Goal: Communication & Community: Share content

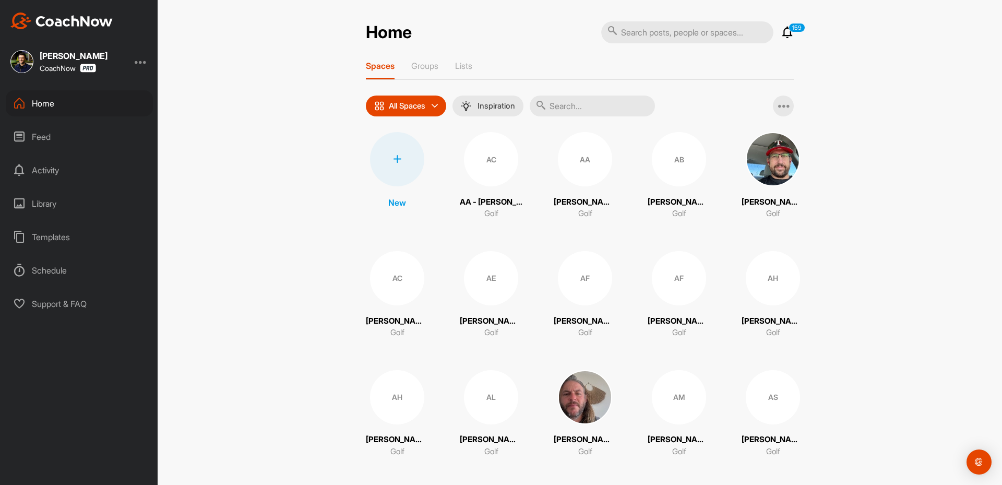
click at [388, 165] on div at bounding box center [397, 159] width 54 height 54
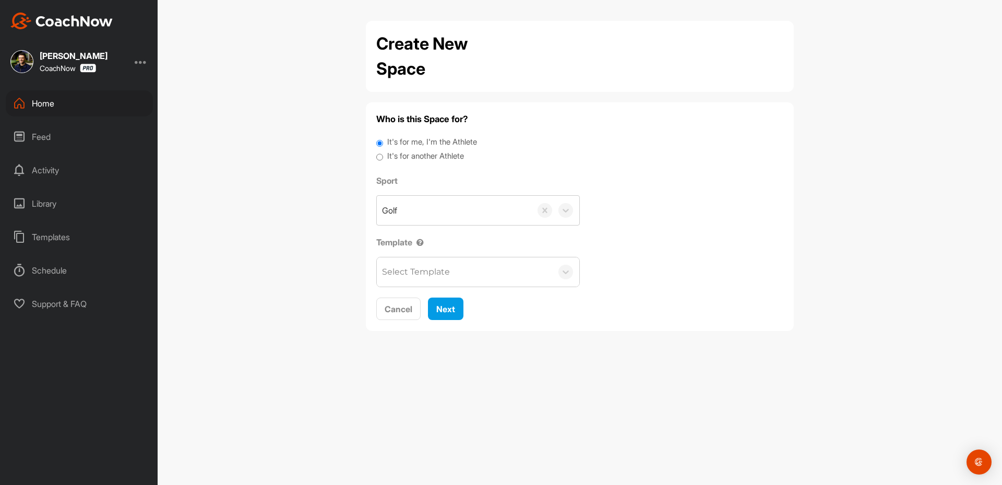
drag, startPoint x: 428, startPoint y: 161, endPoint x: 459, endPoint y: 177, distance: 34.8
click at [432, 161] on label "It's for another Athlete" at bounding box center [425, 156] width 77 height 12
click at [436, 155] on label "It's for another Athlete" at bounding box center [425, 156] width 77 height 12
click at [383, 155] on input "It's for another Athlete" at bounding box center [379, 157] width 7 height 14
radio input "true"
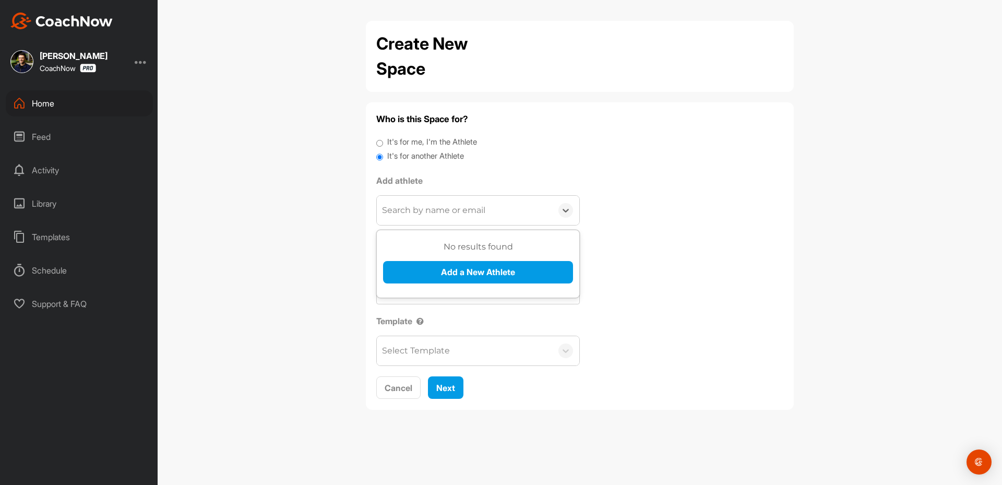
drag, startPoint x: 445, startPoint y: 204, endPoint x: 423, endPoint y: 288, distance: 87.0
click at [433, 222] on div "Search by name or email" at bounding box center [464, 210] width 175 height 29
paste input "[PERSON_NAME][EMAIL_ADDRESS][DOMAIN_NAME]"
type input "[PERSON_NAME][EMAIL_ADDRESS][DOMAIN_NAME]"
click at [422, 285] on div "No results found Add a New Athlete" at bounding box center [478, 266] width 190 height 51
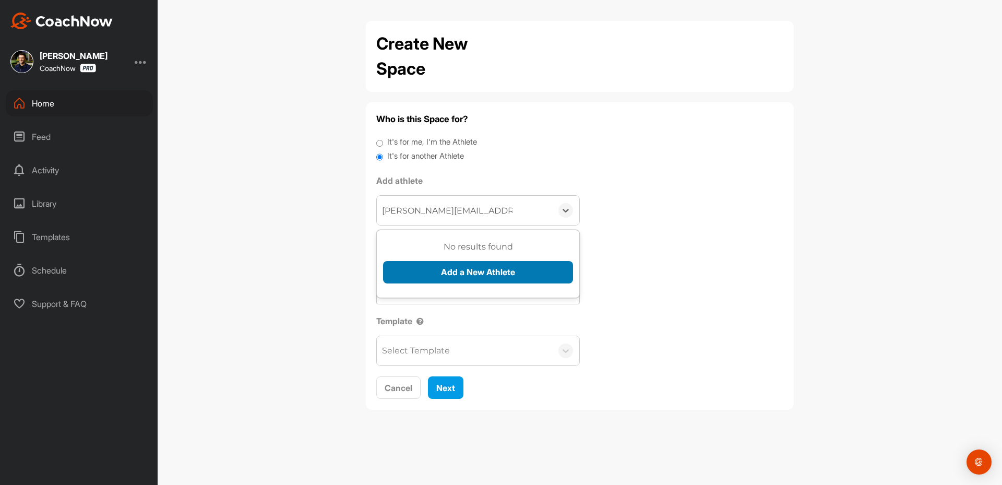
click at [432, 277] on button "Add a New Athlete" at bounding box center [478, 272] width 190 height 22
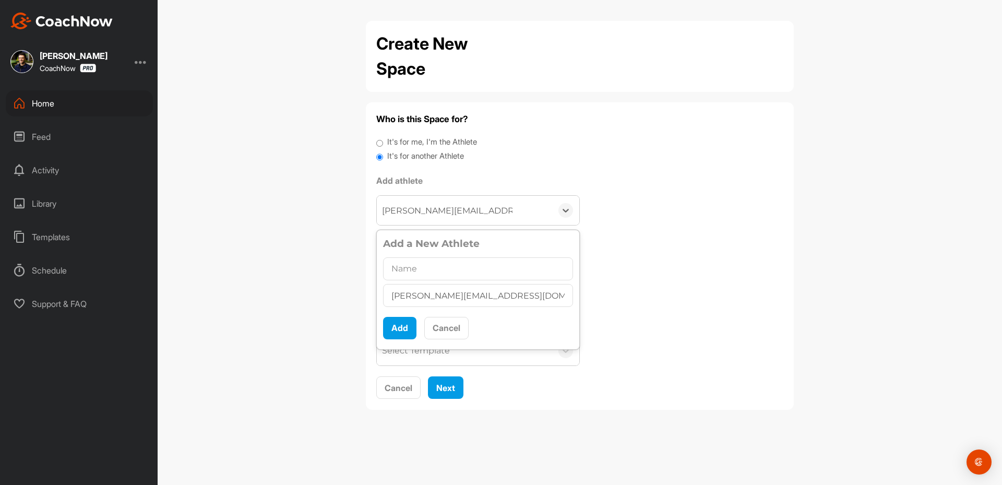
click at [431, 271] on input "text" at bounding box center [478, 268] width 190 height 23
type input "[PERSON_NAME]"
click at [392, 330] on button "Add" at bounding box center [399, 328] width 33 height 22
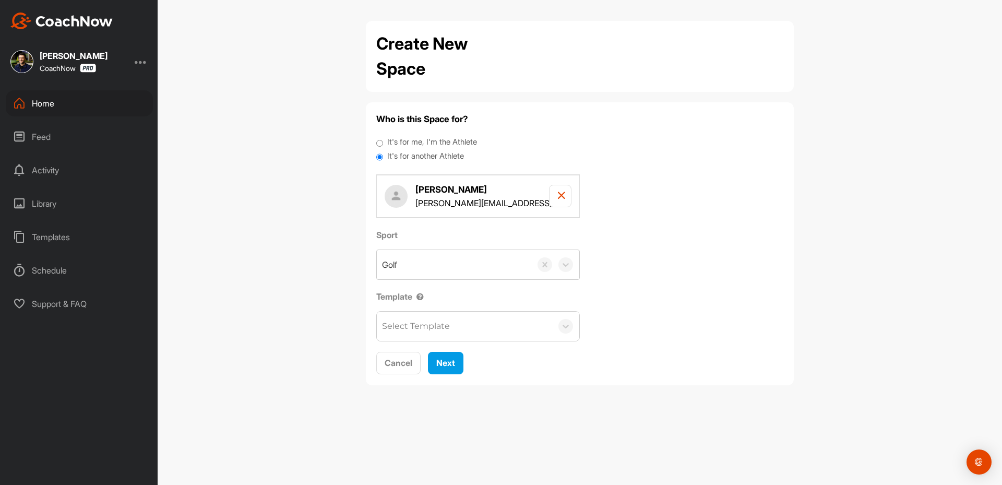
click at [473, 324] on div "Select Template" at bounding box center [464, 326] width 175 height 29
click at [453, 366] on span "Next" at bounding box center [445, 362] width 19 height 10
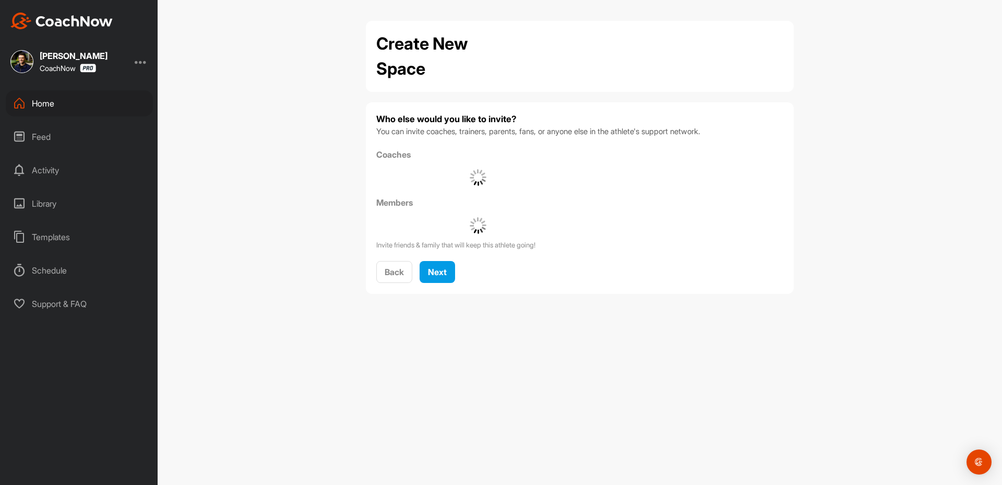
drag, startPoint x: 440, startPoint y: 284, endPoint x: 431, endPoint y: 254, distance: 31.5
click at [435, 274] on div "Who else would you like to invite? You can invite coaches, trainers, parents, f…" at bounding box center [580, 198] width 428 height 192
click at [437, 269] on span "Next" at bounding box center [437, 272] width 19 height 10
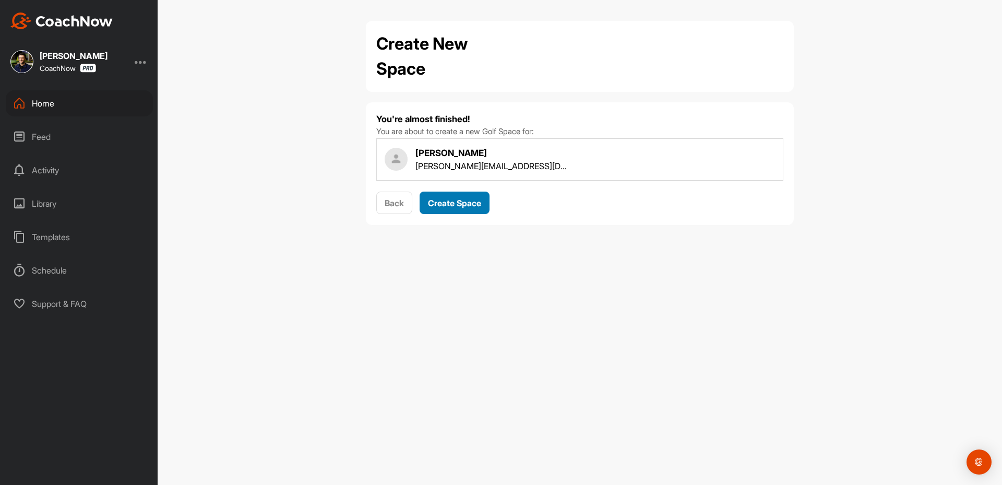
click at [441, 201] on span "Create Space" at bounding box center [454, 203] width 53 height 10
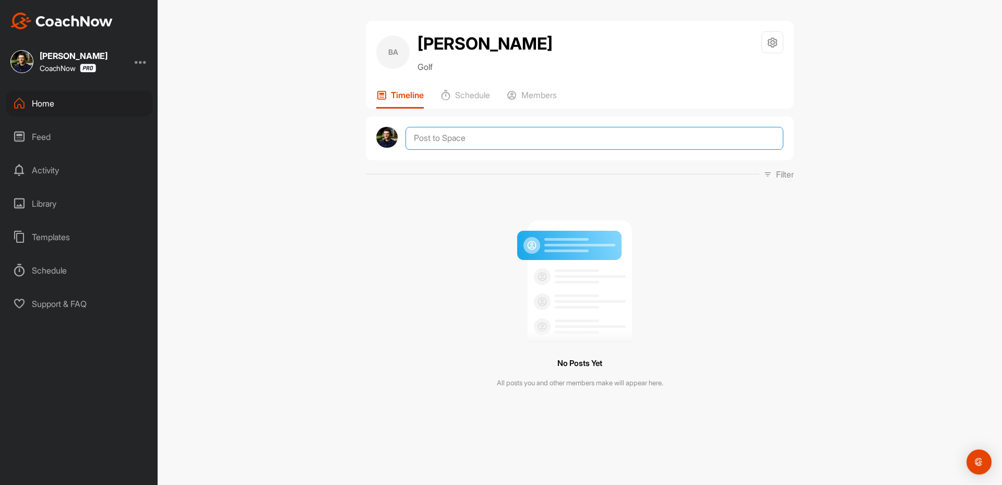
click at [469, 140] on textarea at bounding box center [594, 138] width 378 height 23
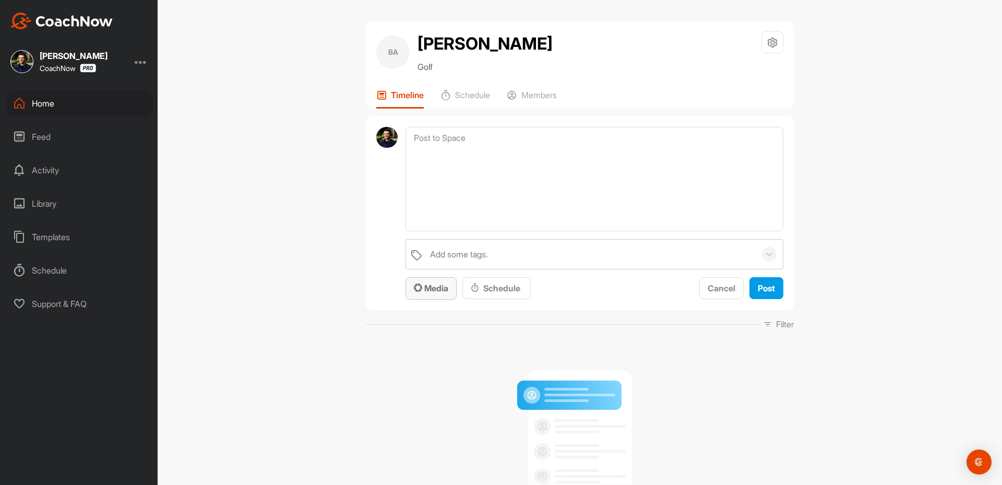
click at [424, 290] on span "Media" at bounding box center [431, 288] width 34 height 10
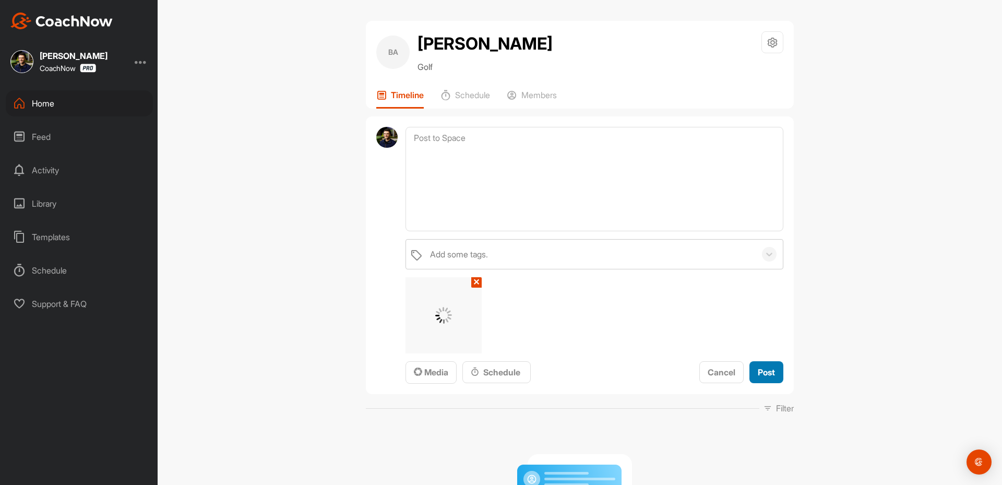
click at [770, 379] on button "Post" at bounding box center [766, 372] width 34 height 22
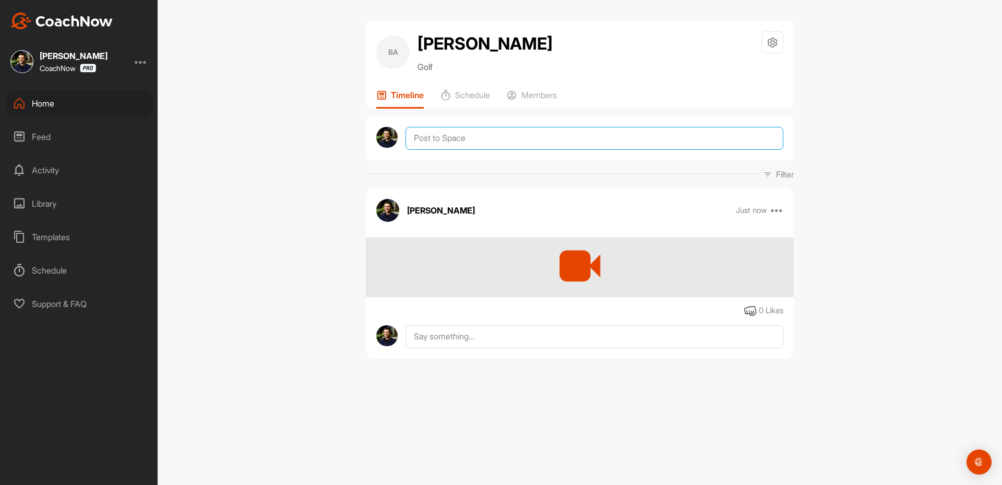
click at [445, 140] on textarea at bounding box center [594, 138] width 378 height 23
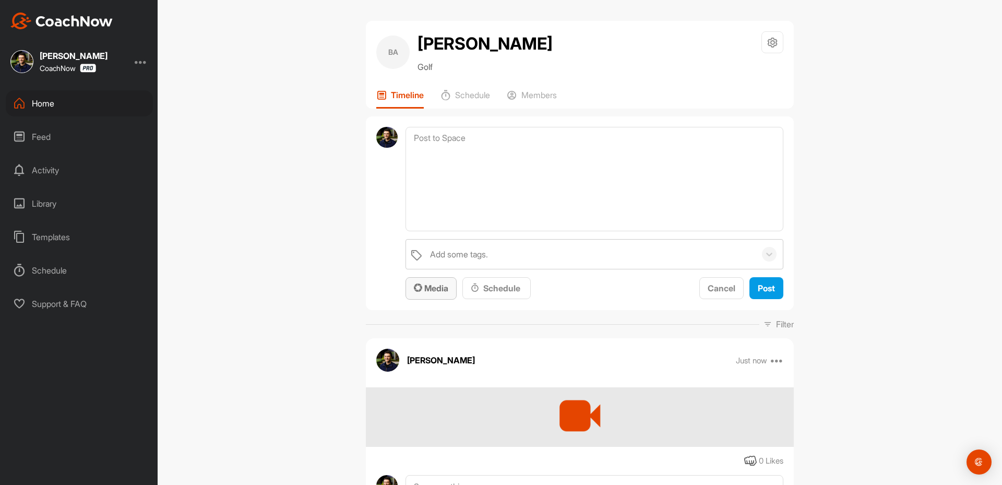
click at [431, 295] on button "Media" at bounding box center [430, 288] width 51 height 22
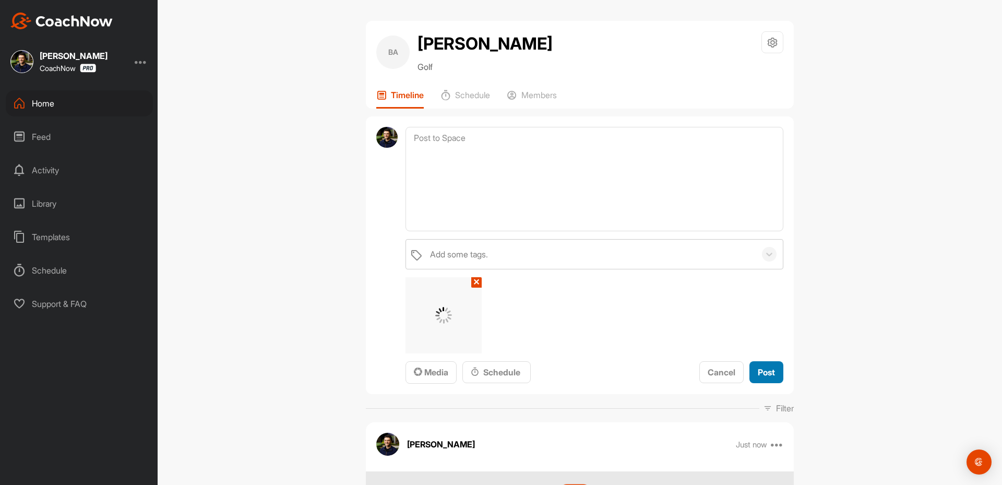
click at [762, 364] on button "Post" at bounding box center [766, 372] width 34 height 22
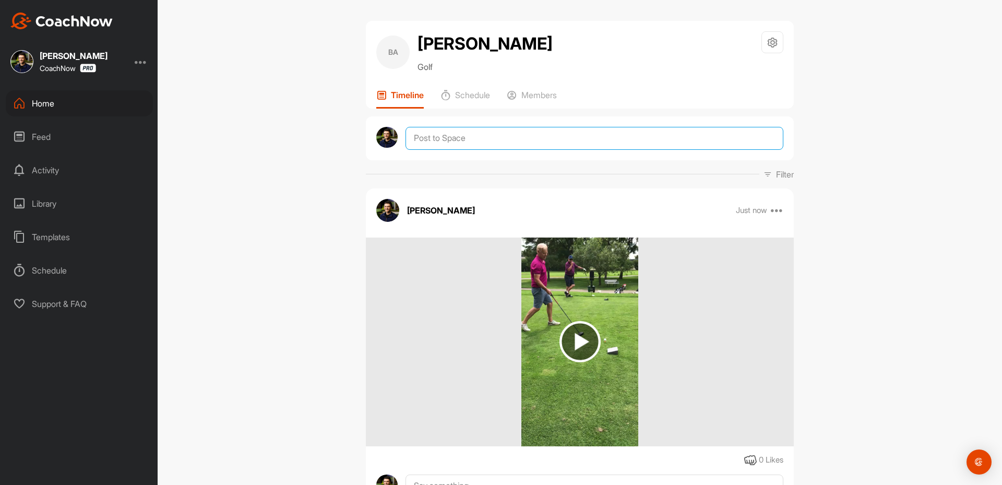
click at [415, 135] on textarea at bounding box center [594, 138] width 378 height 23
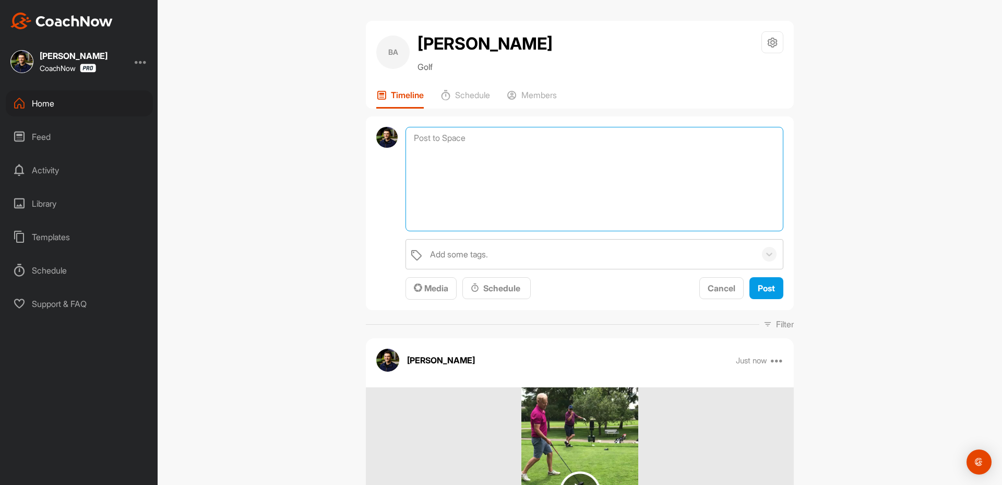
paste textarea "Hey [their name], Thanks for sending in your video and signing up for a SKIP TH…"
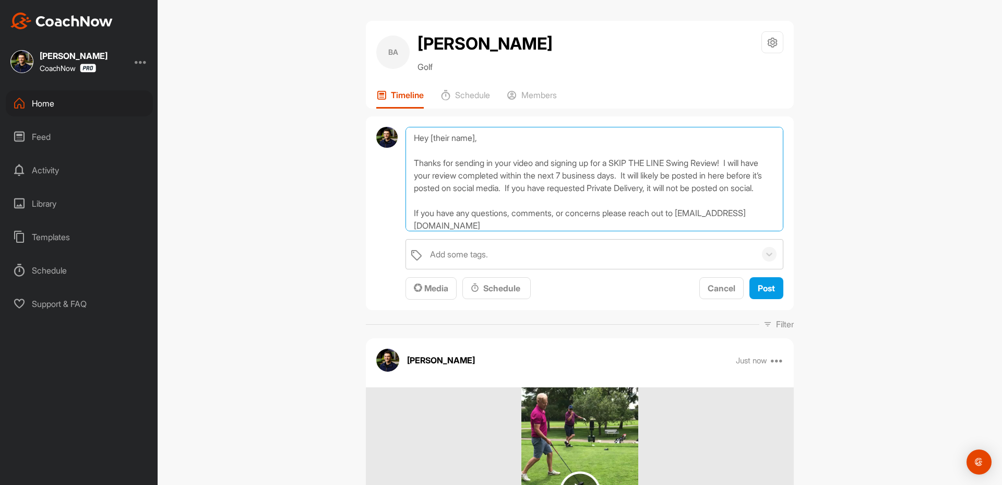
scroll to position [51, 0]
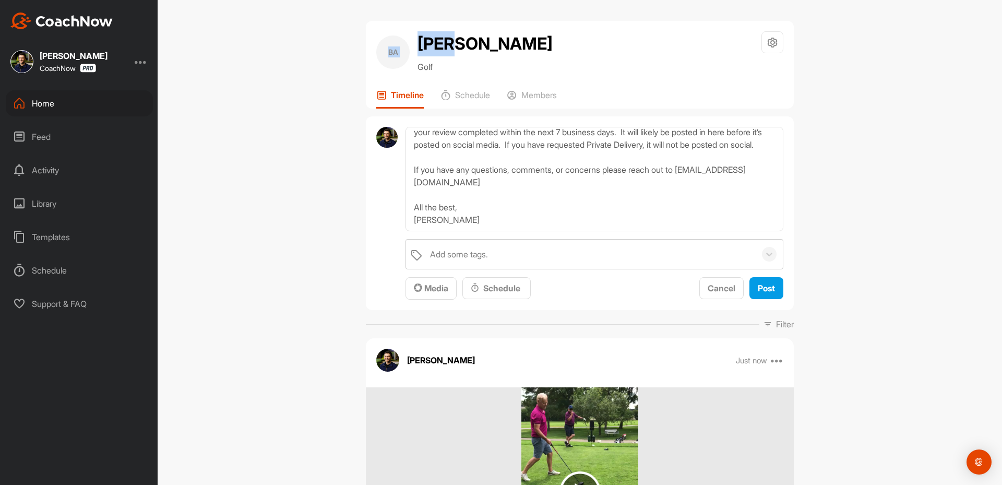
drag, startPoint x: 448, startPoint y: 44, endPoint x: 383, endPoint y: 48, distance: 65.9
click at [383, 48] on div "BA [PERSON_NAME] Golf" at bounding box center [464, 52] width 176 height 42
copy div "BA [PERSON_NAME]"
click at [425, 44] on h2 "[PERSON_NAME]" at bounding box center [484, 43] width 135 height 25
drag, startPoint x: 409, startPoint y: 42, endPoint x: 446, endPoint y: 50, distance: 37.8
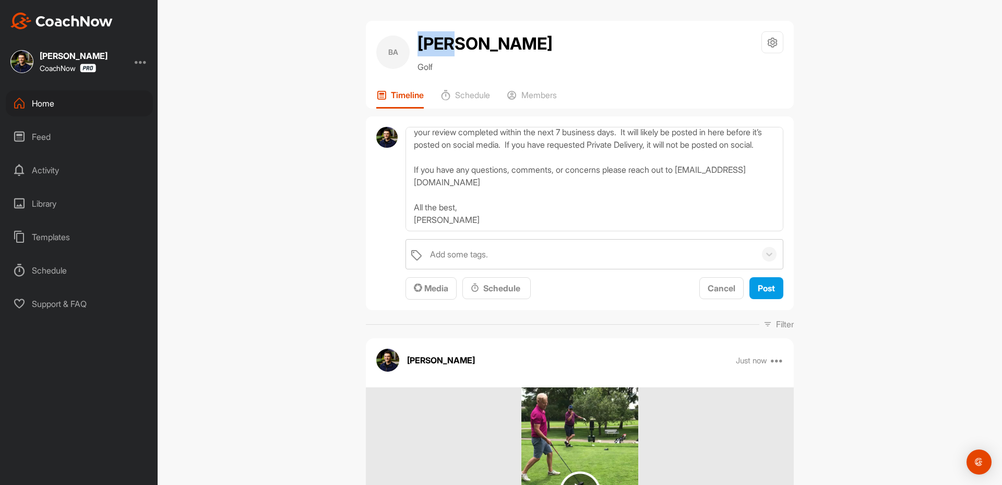
click at [446, 50] on div "BA [PERSON_NAME] Golf" at bounding box center [464, 52] width 176 height 42
copy div "[PERSON_NAME]"
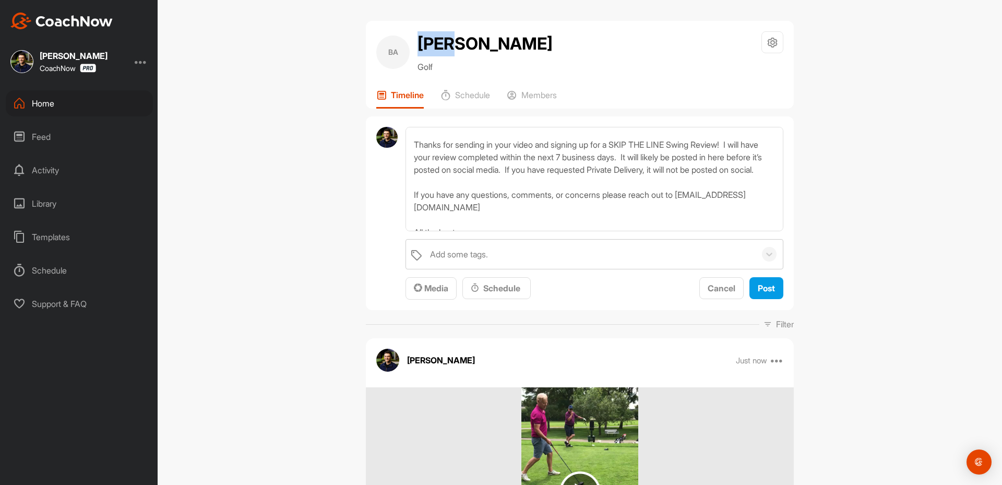
scroll to position [0, 0]
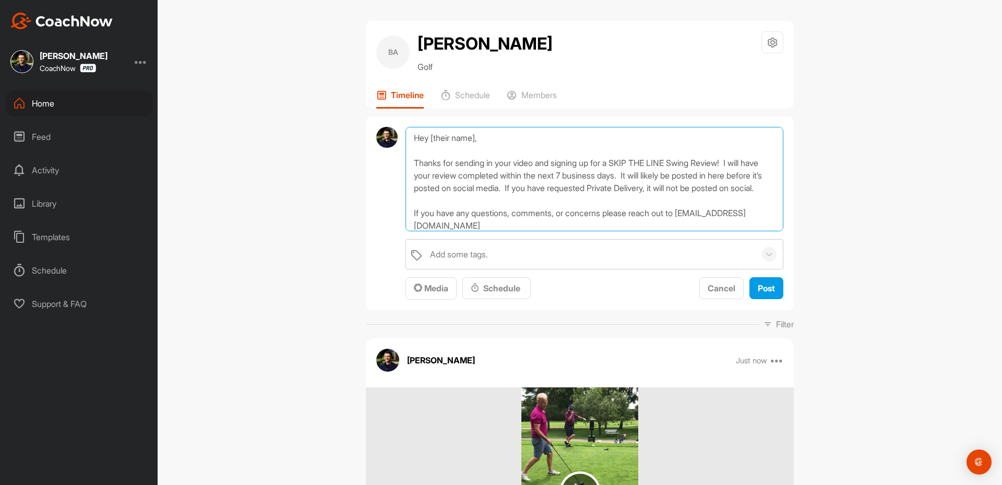
drag, startPoint x: 492, startPoint y: 138, endPoint x: 424, endPoint y: 138, distance: 68.4
click at [424, 138] on textarea "Hey [their name], Thanks for sending in your video and signing up for a SKIP TH…" at bounding box center [594, 179] width 378 height 104
paste textarea "[PERSON_NAME]"
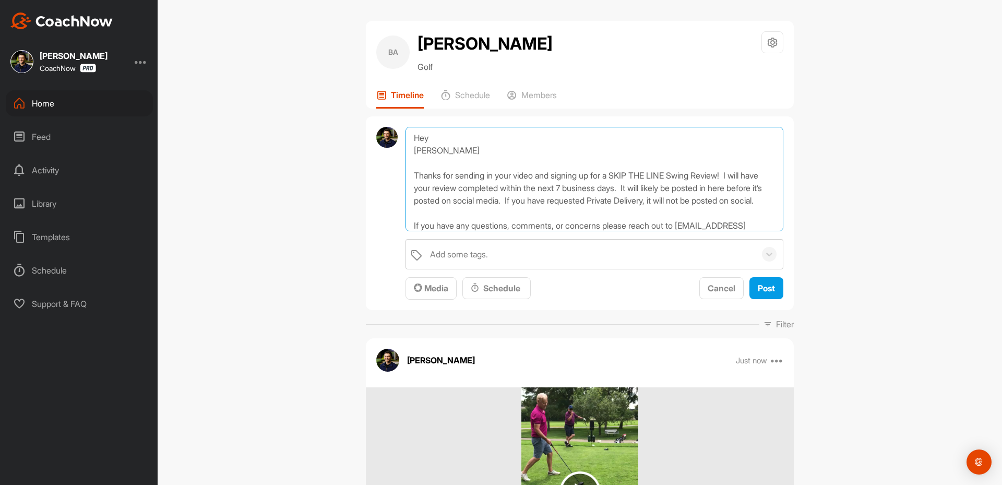
click at [411, 150] on textarea "Hey [PERSON_NAME] Thanks for sending in your video and signing up for a SKIP TH…" at bounding box center [594, 179] width 378 height 104
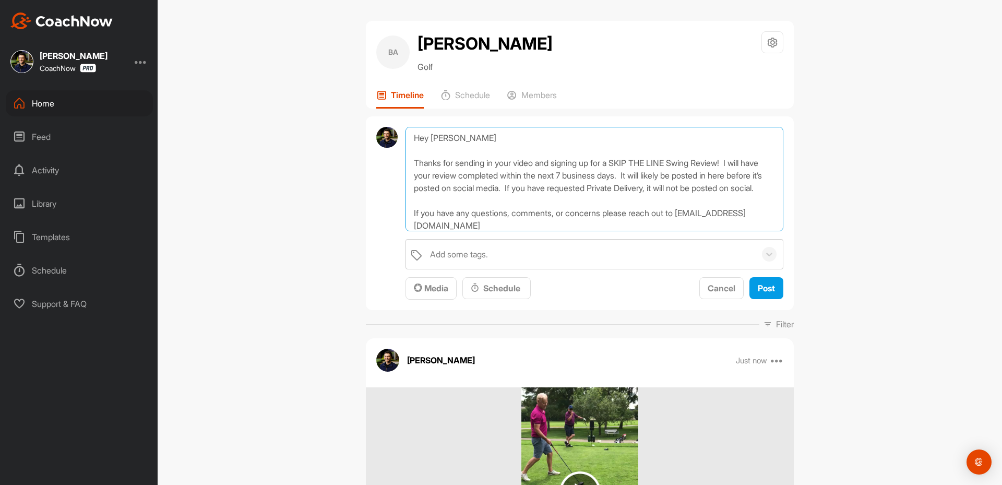
click at [461, 137] on textarea "Hey [PERSON_NAME] Thanks for sending in your video and signing up for a SKIP TH…" at bounding box center [594, 179] width 378 height 104
click at [410, 160] on textarea "Hey [PERSON_NAME] Thanks for sending in your video and signing up for a SKIP TH…" at bounding box center [594, 179] width 378 height 104
click at [419, 151] on textarea "Hey [PERSON_NAME] Thanks for sending in your video and signing up for a SKIP TH…" at bounding box center [594, 179] width 378 height 104
click at [456, 135] on textarea "Hey [PERSON_NAME] Thanks for sending in your video and signing up for a SKIP TH…" at bounding box center [594, 179] width 378 height 104
type textarea "Hey [PERSON_NAME], Thanks for sending in your video and signing up for a SKIP T…"
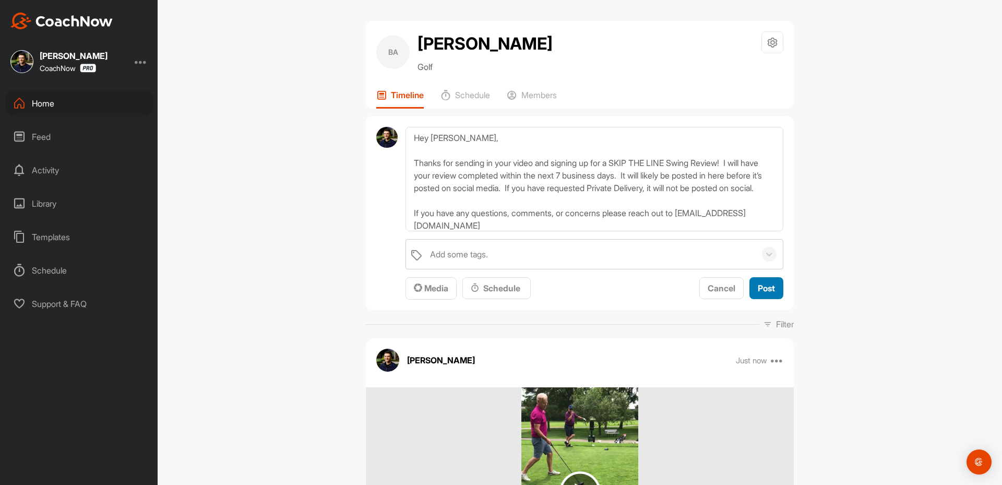
click at [762, 293] on span "Post" at bounding box center [766, 288] width 17 height 10
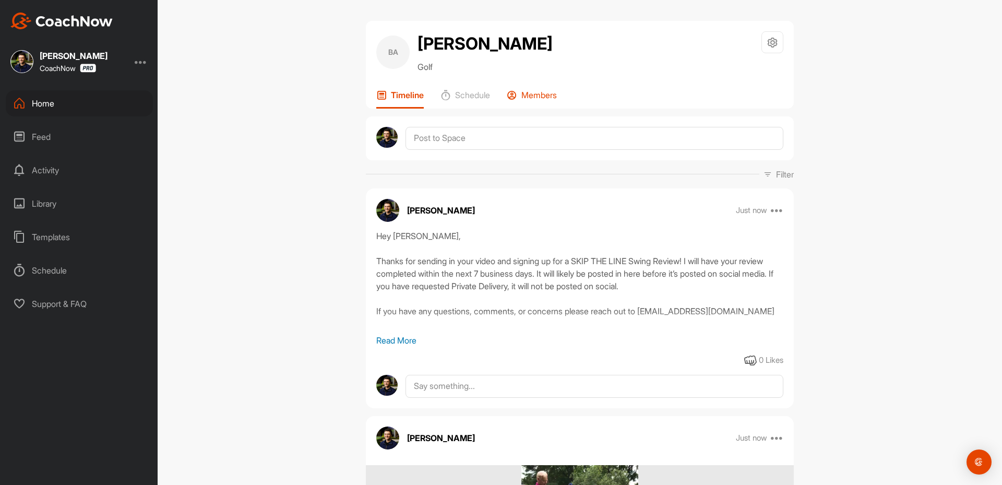
click at [536, 100] on p "Members" at bounding box center [538, 95] width 35 height 10
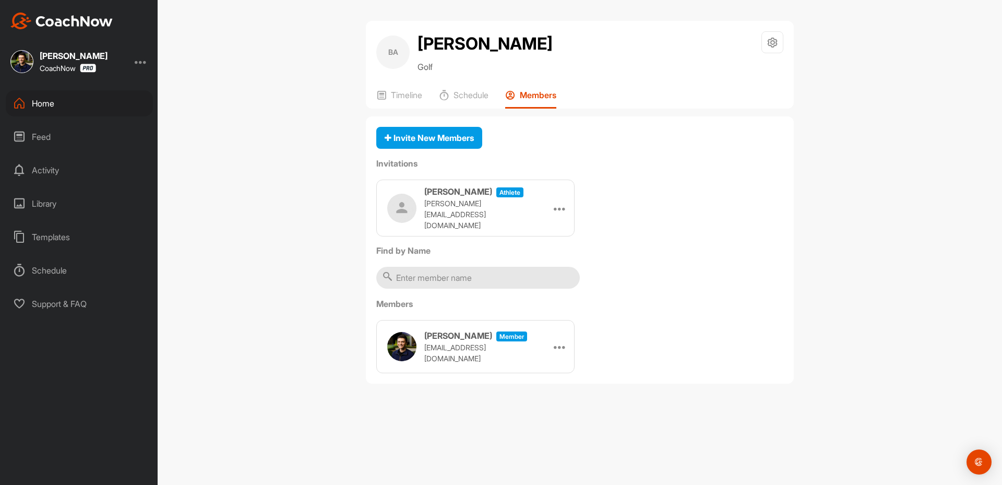
drag, startPoint x: 561, startPoint y: 202, endPoint x: 564, endPoint y: 230, distance: 27.3
click at [561, 204] on icon at bounding box center [560, 208] width 13 height 13
click at [538, 302] on li "Copy Link" at bounding box center [540, 303] width 56 height 33
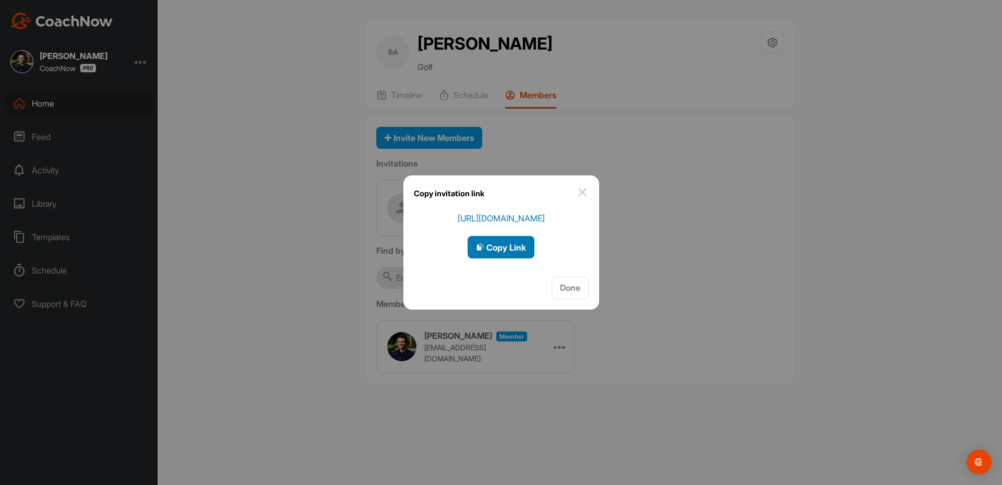
click at [495, 246] on span "Copy Link" at bounding box center [501, 247] width 50 height 10
click at [220, 201] on div at bounding box center [501, 242] width 1002 height 485
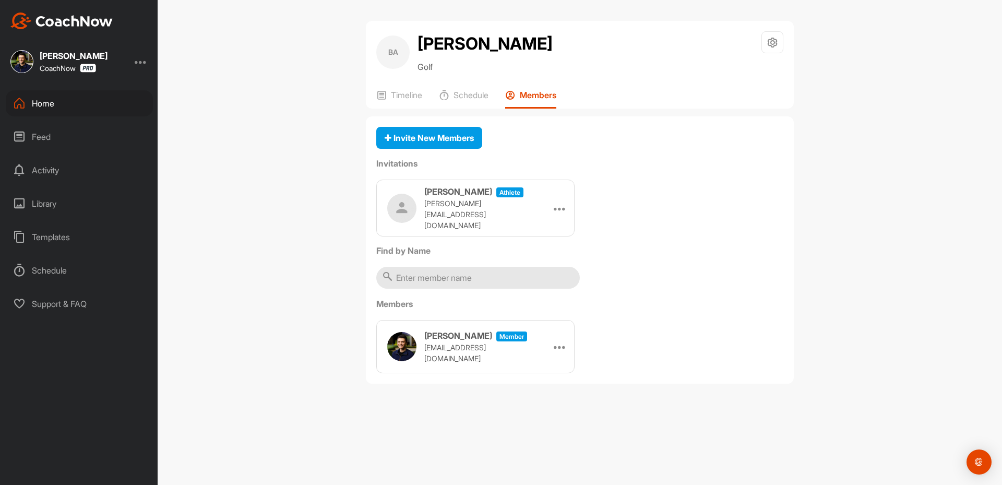
click at [68, 100] on div "Home" at bounding box center [79, 103] width 147 height 26
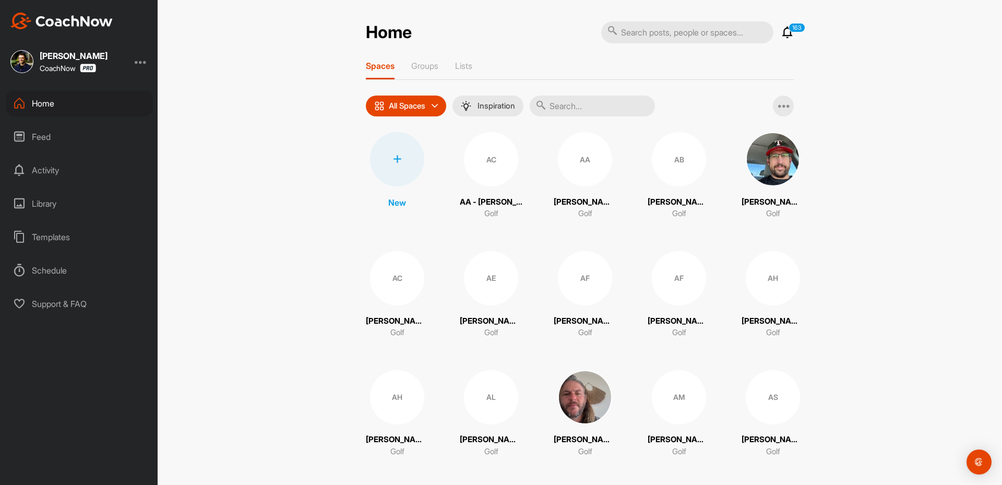
click at [387, 157] on div at bounding box center [397, 159] width 54 height 54
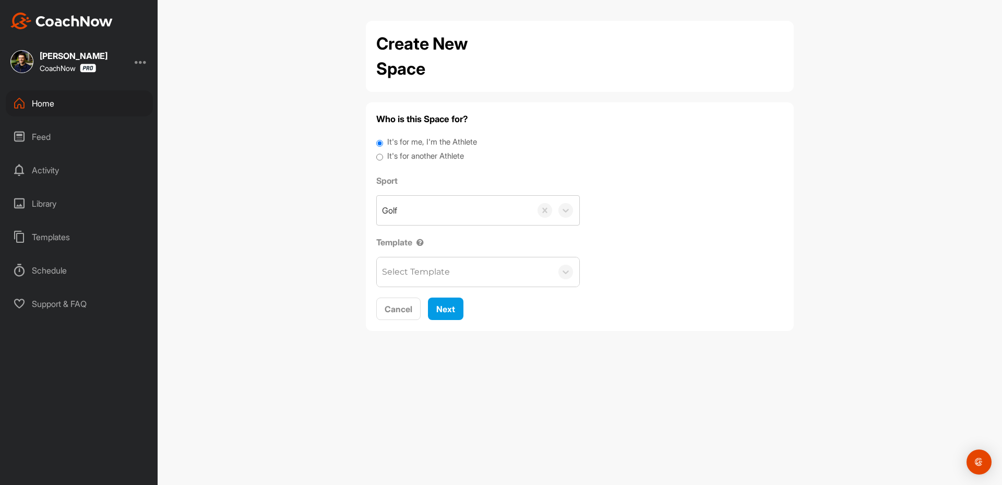
click at [430, 149] on div "It's for me, I'm the Athlete" at bounding box center [579, 143] width 407 height 14
click at [434, 158] on label "It's for another Athlete" at bounding box center [425, 156] width 77 height 12
click at [383, 158] on input "It's for another Athlete" at bounding box center [379, 157] width 7 height 14
radio input "true"
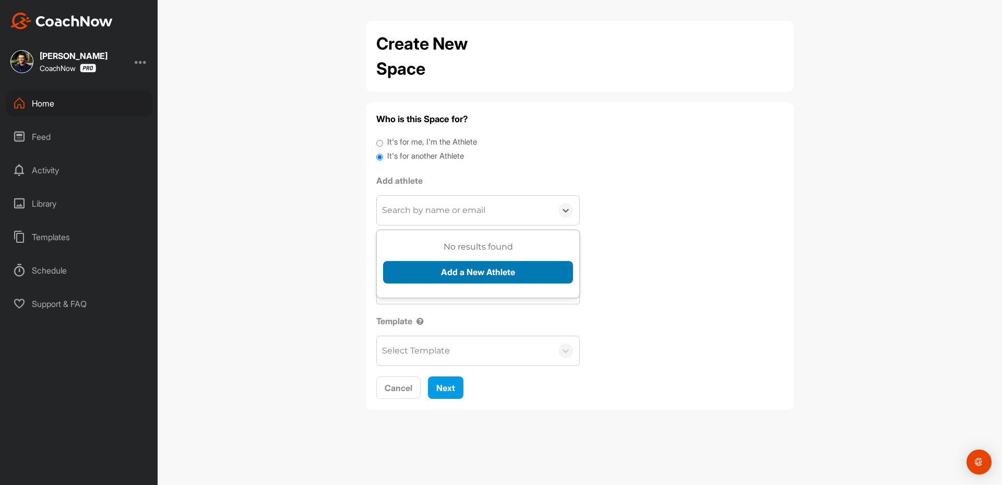
drag, startPoint x: 443, startPoint y: 210, endPoint x: 441, endPoint y: 268, distance: 57.9
click at [440, 223] on div "Search by name or email" at bounding box center [464, 210] width 175 height 29
paste input "[EMAIL_ADDRESS][DOMAIN_NAME]"
type input "[EMAIL_ADDRESS][DOMAIN_NAME]"
click at [440, 268] on button "Add a New Athlete" at bounding box center [478, 272] width 190 height 22
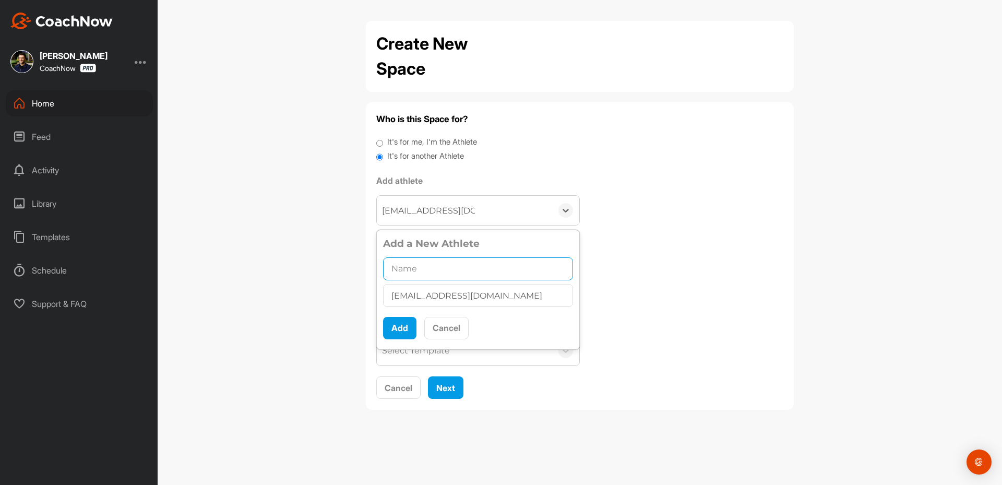
click at [433, 257] on input "text" at bounding box center [478, 268] width 190 height 23
paste input "[PERSON_NAME]"
type input "[PERSON_NAME]"
click at [396, 335] on button "Add" at bounding box center [399, 328] width 33 height 22
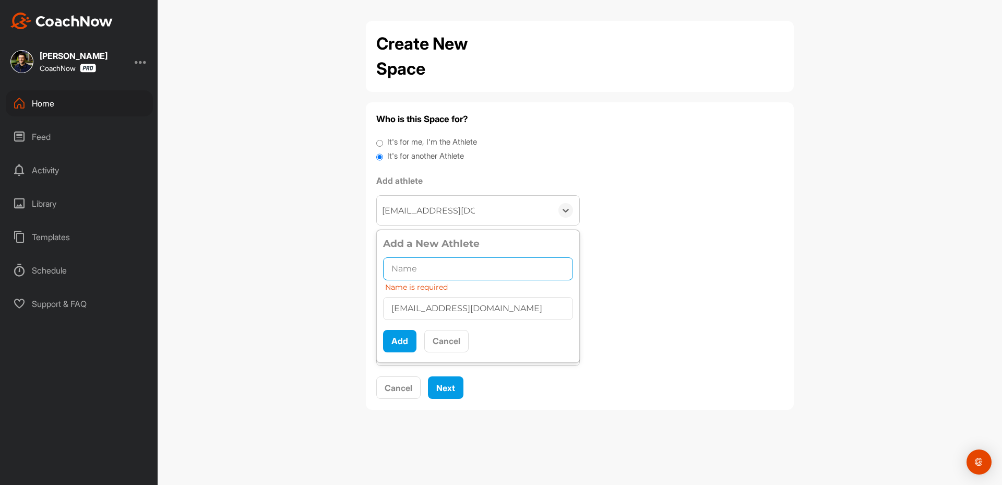
drag, startPoint x: 399, startPoint y: 269, endPoint x: 404, endPoint y: 296, distance: 27.7
click at [401, 280] on input "text" at bounding box center [478, 268] width 190 height 23
paste input "[PERSON_NAME]"
type input "[PERSON_NAME]"
click at [407, 339] on button "Add" at bounding box center [399, 341] width 33 height 22
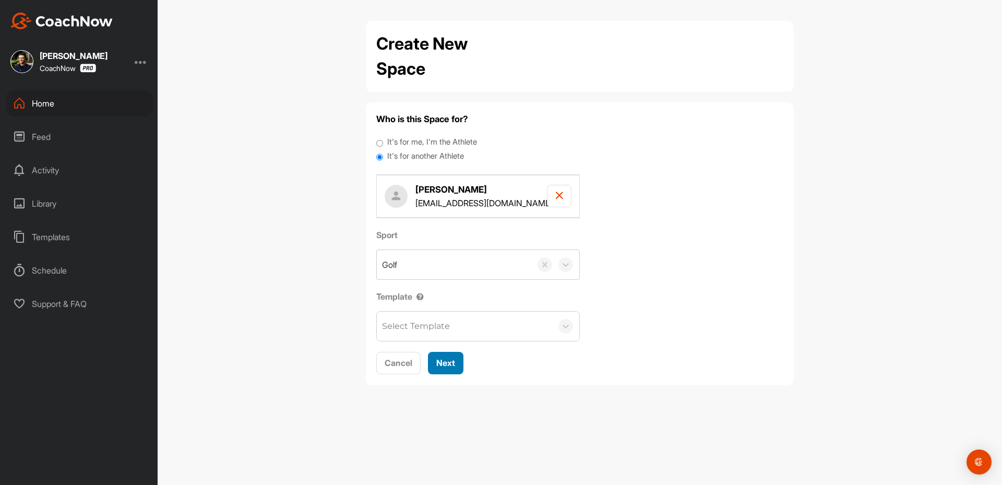
click at [444, 363] on span "Next" at bounding box center [445, 362] width 19 height 10
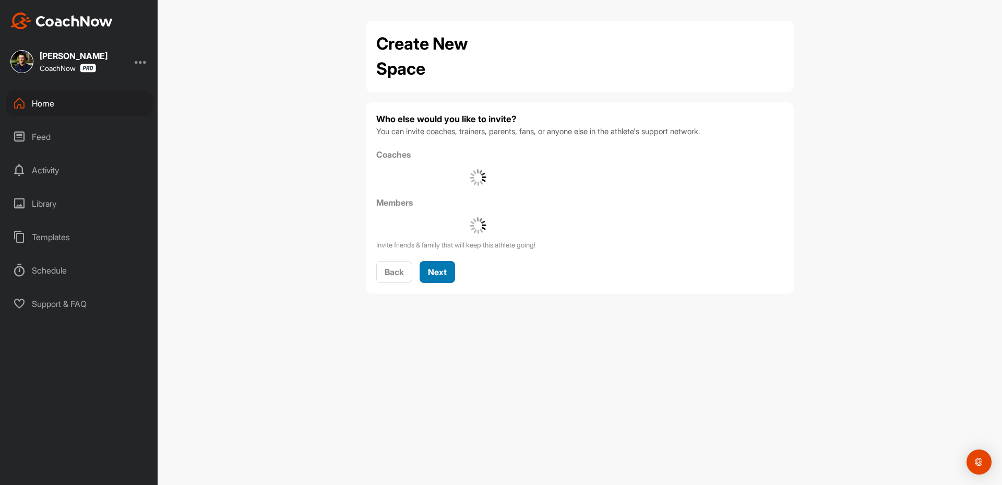
click at [435, 272] on span "Next" at bounding box center [437, 272] width 19 height 10
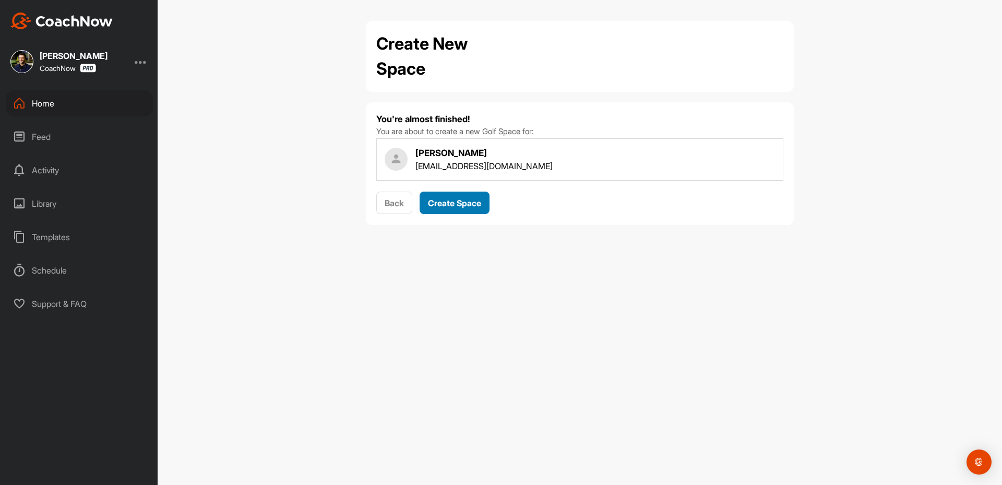
click at [455, 206] on span "Create Space" at bounding box center [454, 203] width 53 height 10
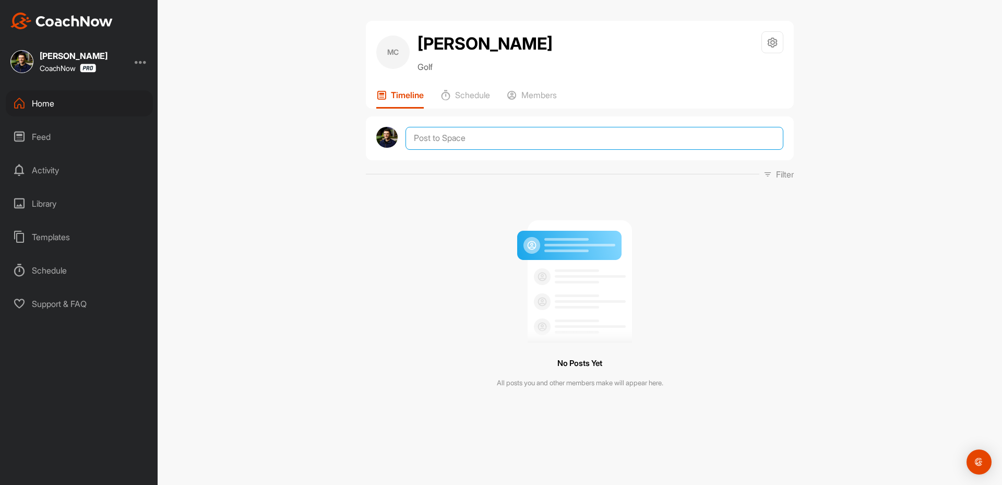
click at [494, 141] on textarea at bounding box center [594, 138] width 378 height 23
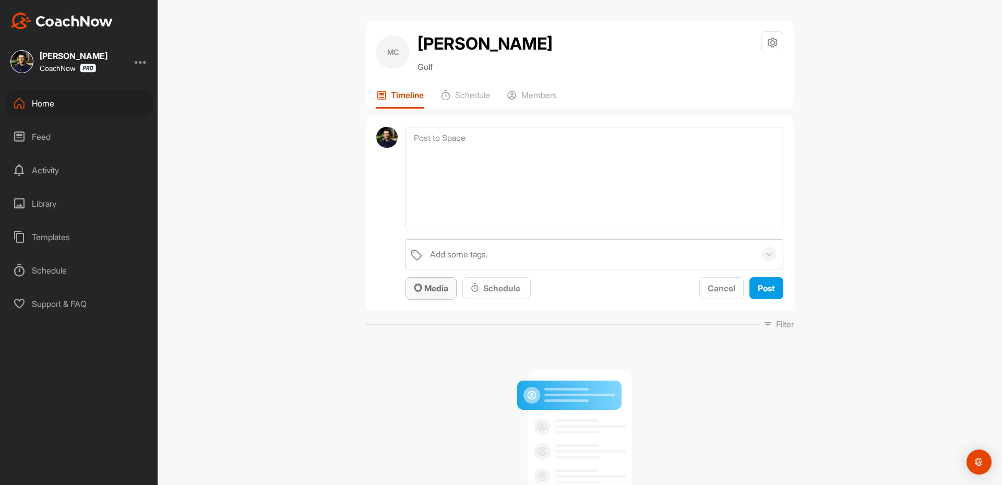
click at [439, 287] on span "Media" at bounding box center [431, 288] width 34 height 10
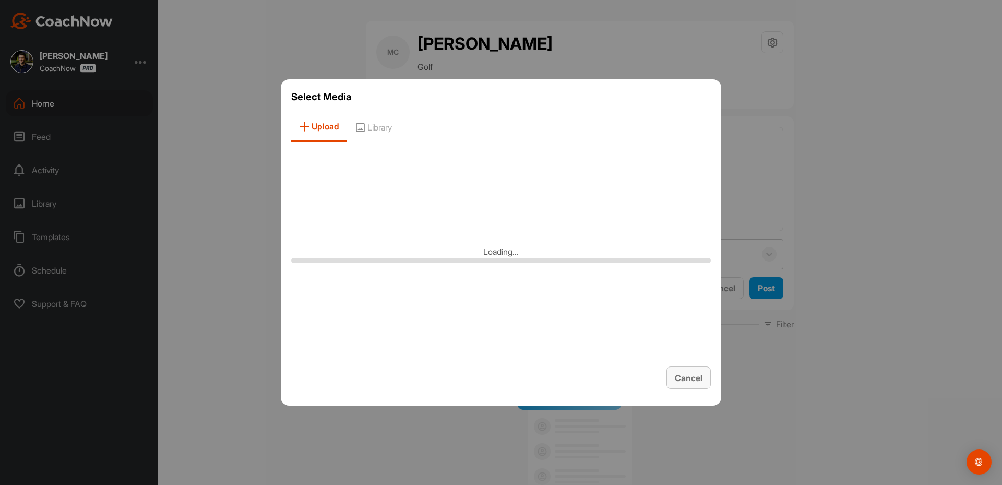
click at [689, 372] on div "Cancel" at bounding box center [689, 378] width 28 height 13
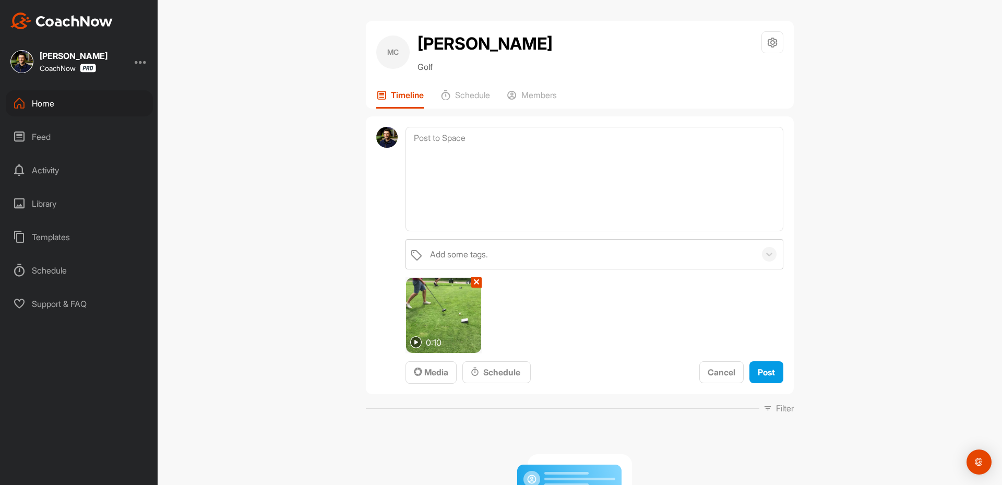
click at [472, 281] on button "✕" at bounding box center [476, 282] width 10 height 10
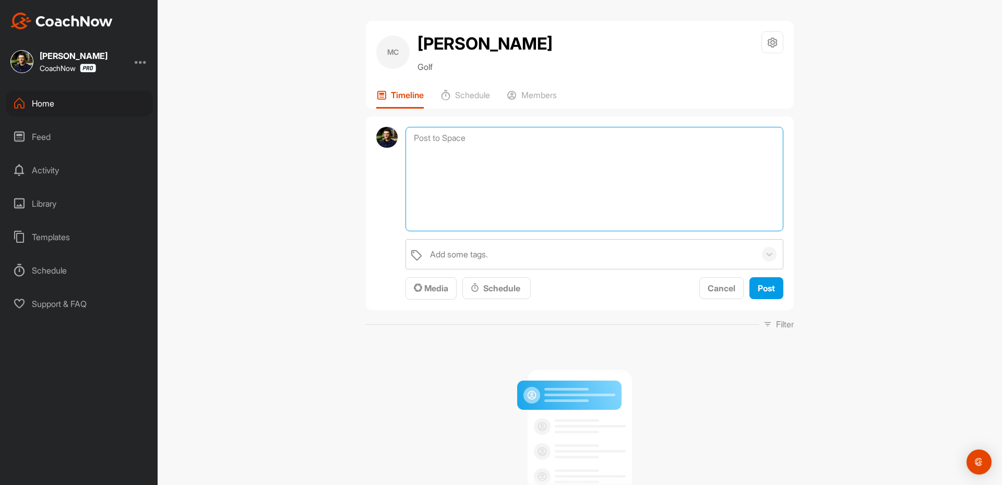
click at [450, 166] on textarea at bounding box center [594, 179] width 378 height 104
click at [422, 295] on button "Media" at bounding box center [430, 288] width 51 height 22
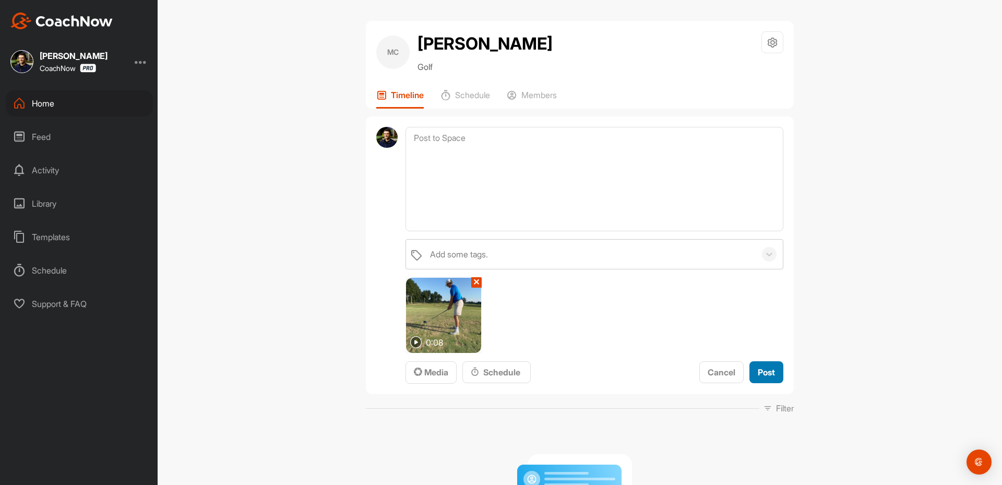
click at [767, 371] on span "Post" at bounding box center [766, 372] width 17 height 10
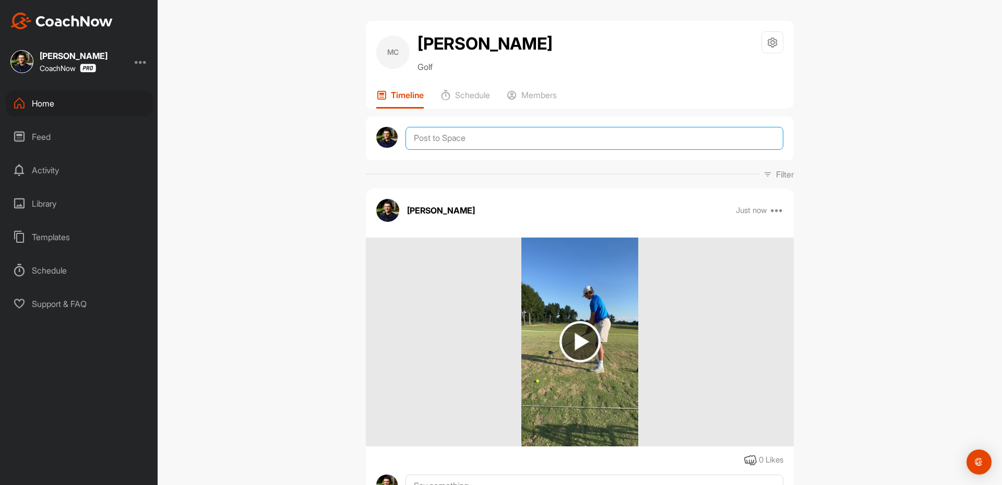
click at [464, 146] on textarea at bounding box center [594, 138] width 378 height 23
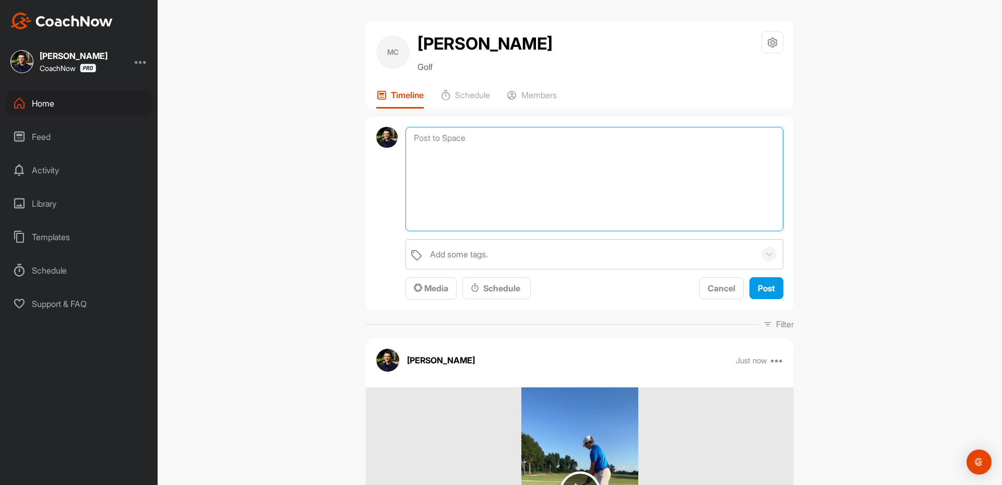
click at [474, 160] on textarea at bounding box center [594, 179] width 378 height 104
paste textarea "Loremi dol sitamet co adip elits doe tempori ut lab e Dolo Magnaaliqu en admi v…"
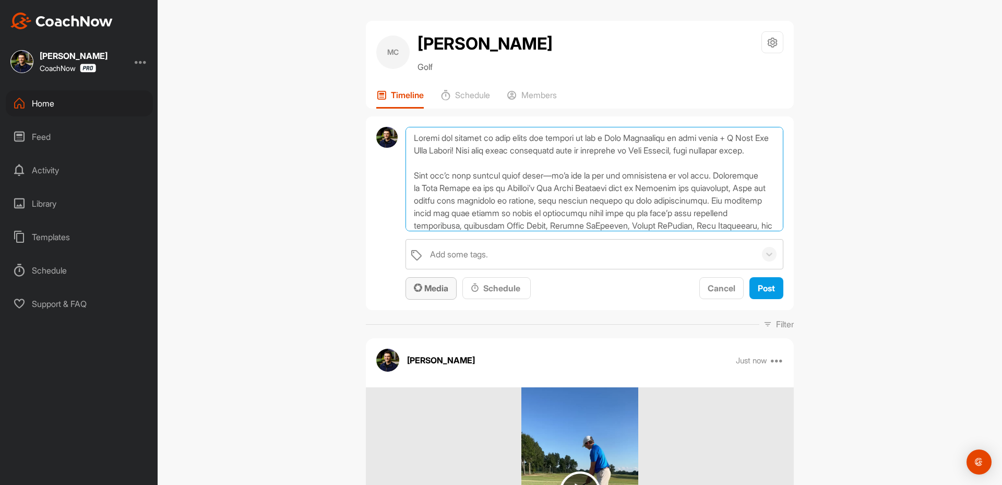
scroll to position [138, 0]
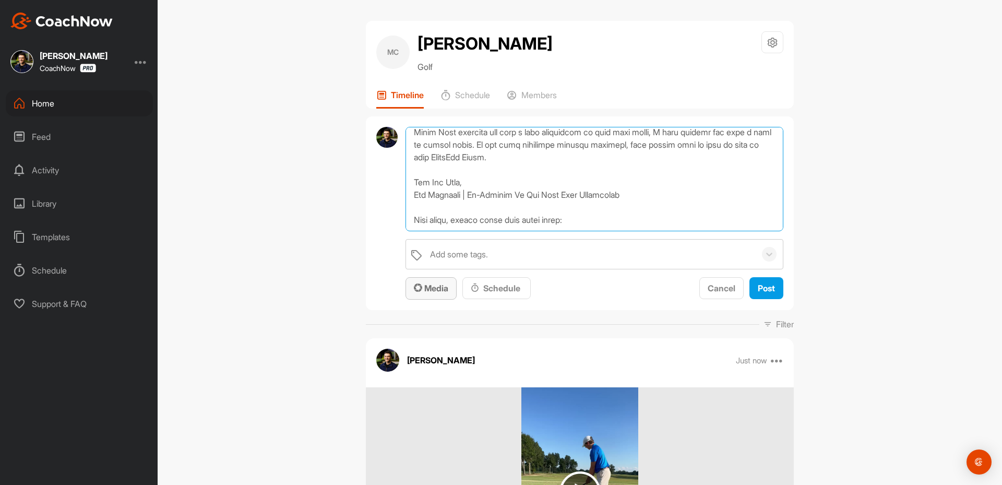
type textarea "Loremi dol sitamet co adip elits doe tempori ut lab e Dolo Magnaaliqu en admi v…"
click at [426, 285] on span "Media" at bounding box center [431, 288] width 34 height 10
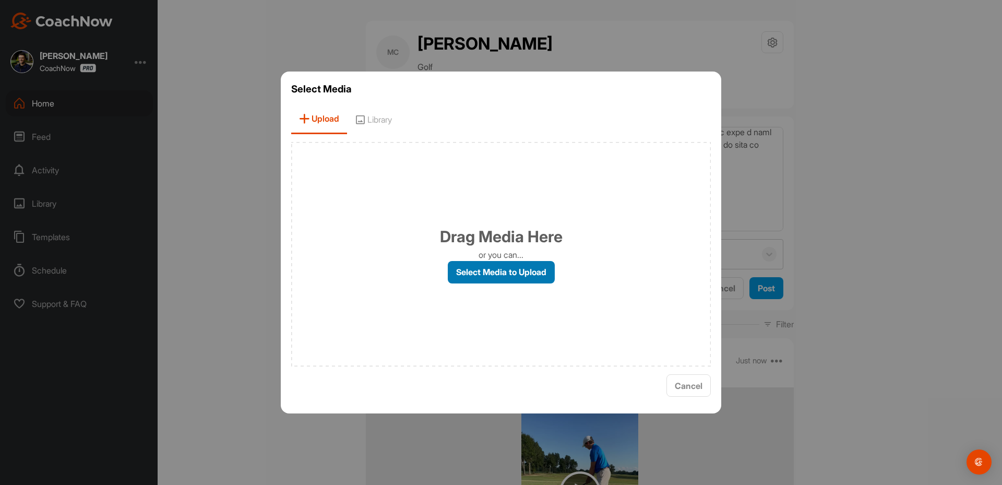
click at [500, 277] on label "Select Media to Upload" at bounding box center [501, 272] width 107 height 22
click at [0, 0] on input "Select Media to Upload" at bounding box center [0, 0] width 0 height 0
click at [378, 123] on span "Library" at bounding box center [373, 119] width 53 height 30
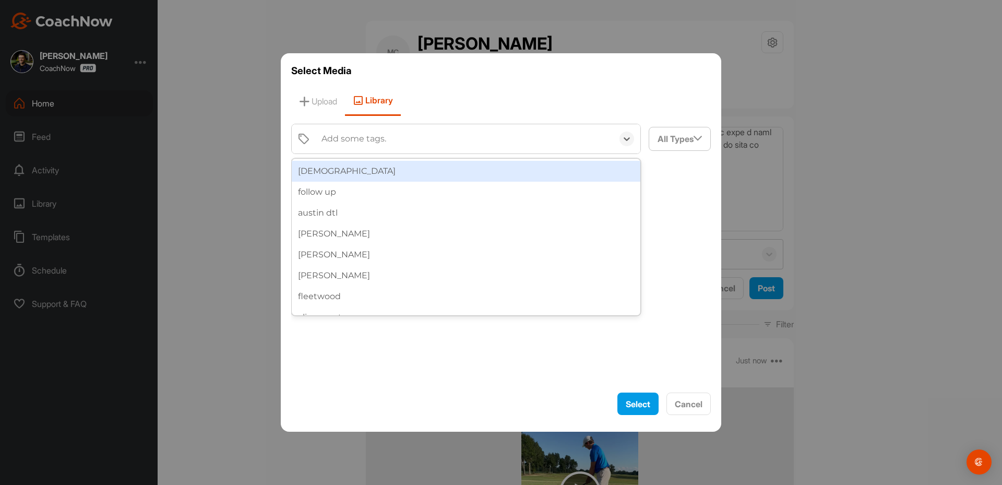
click at [386, 145] on div "Add some tags." at bounding box center [464, 138] width 297 height 29
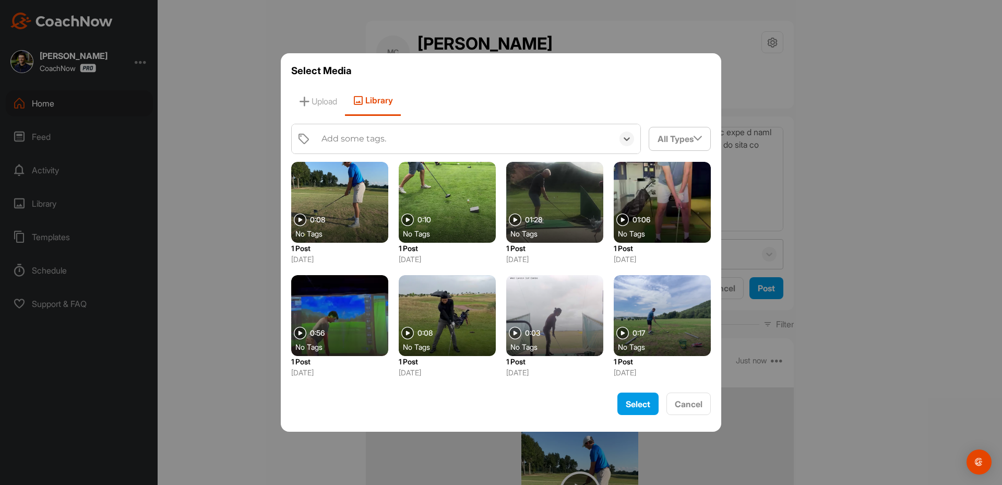
click at [386, 145] on div "Add some tags." at bounding box center [464, 138] width 297 height 29
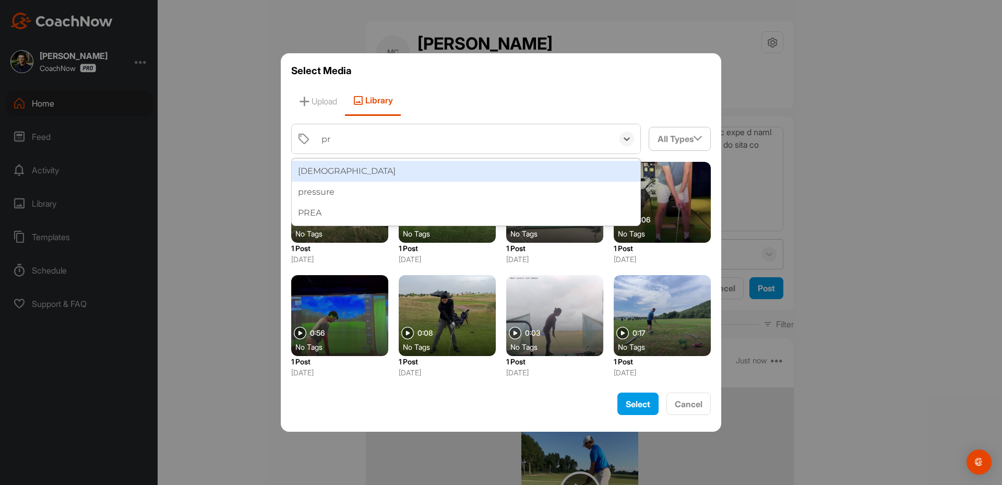
type input "pre"
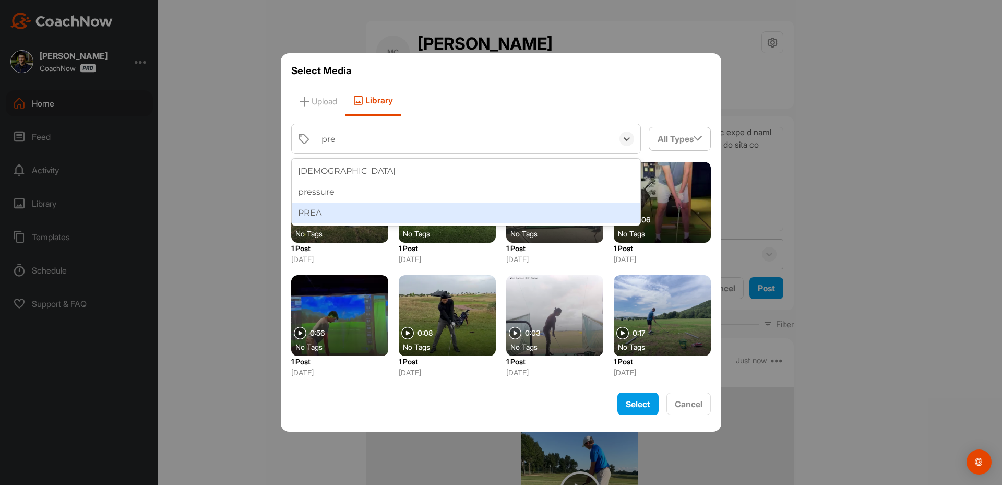
click at [377, 208] on div "PREA" at bounding box center [466, 212] width 349 height 21
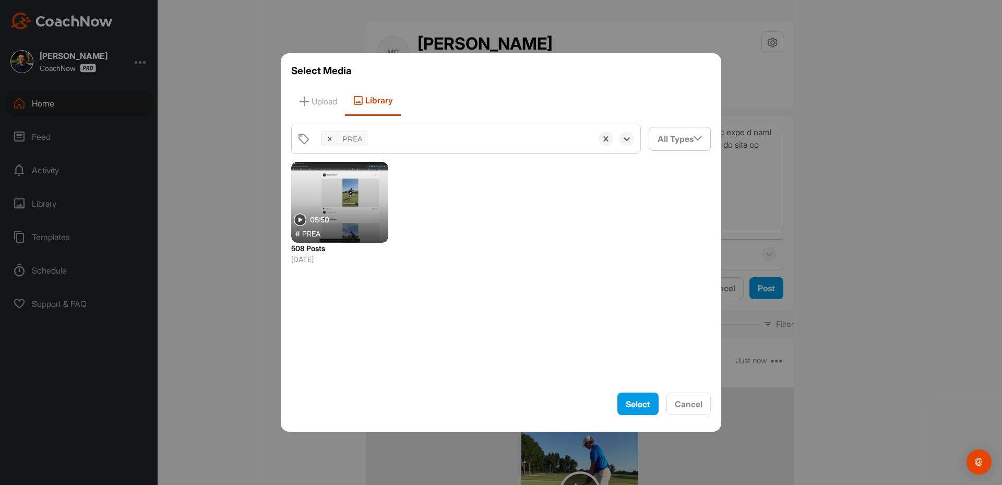
click at [311, 216] on span "05:50" at bounding box center [319, 219] width 19 height 7
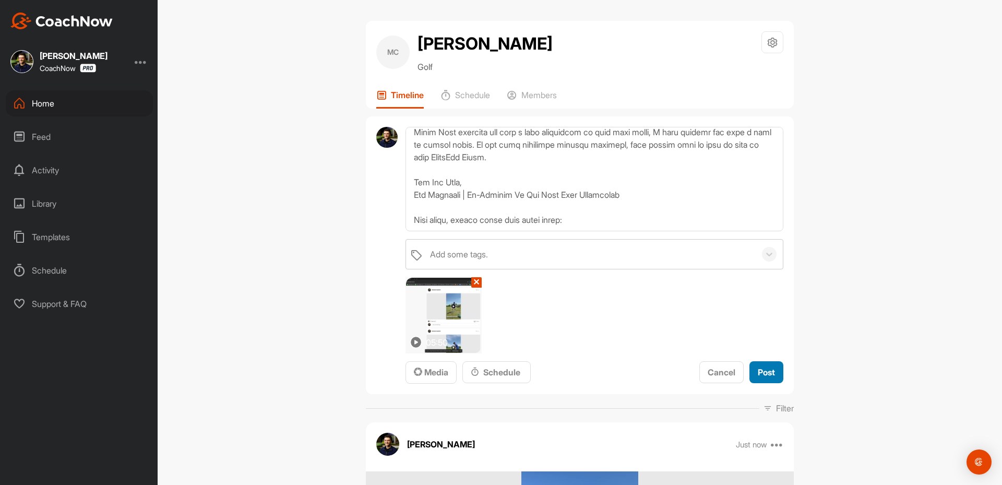
click at [770, 376] on span "Post" at bounding box center [766, 372] width 17 height 10
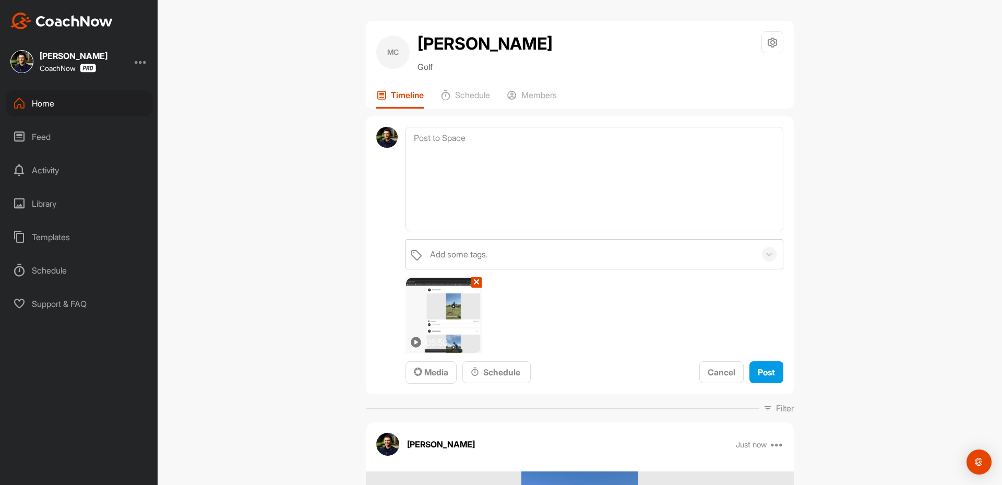
scroll to position [0, 0]
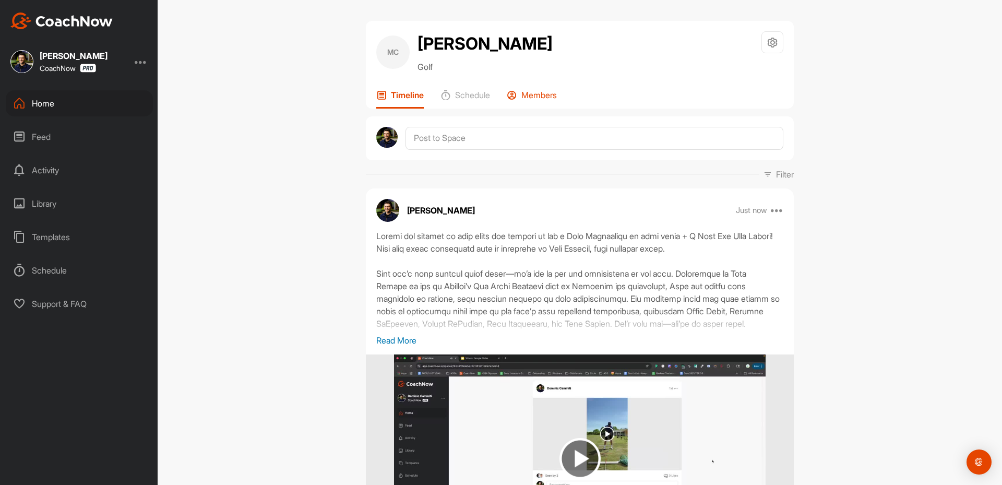
click at [530, 93] on p "Members" at bounding box center [538, 95] width 35 height 10
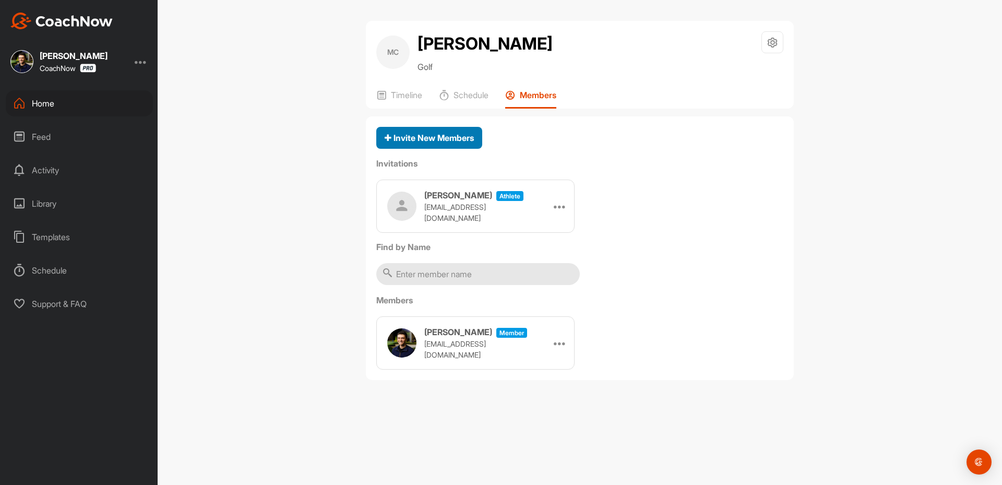
click at [416, 141] on span "Invite New Members" at bounding box center [429, 138] width 89 height 10
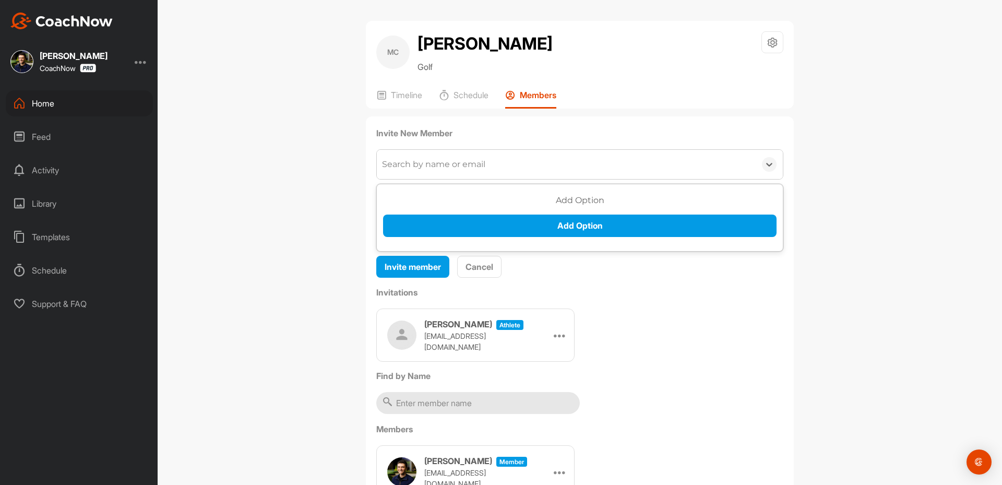
click at [427, 171] on div "Search by name or email" at bounding box center [566, 164] width 379 height 29
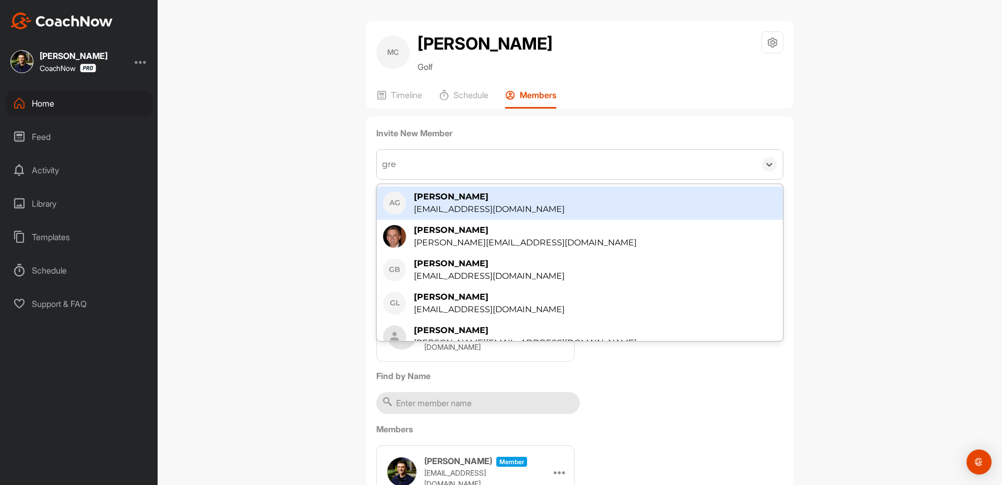
type input "[PERSON_NAME]"
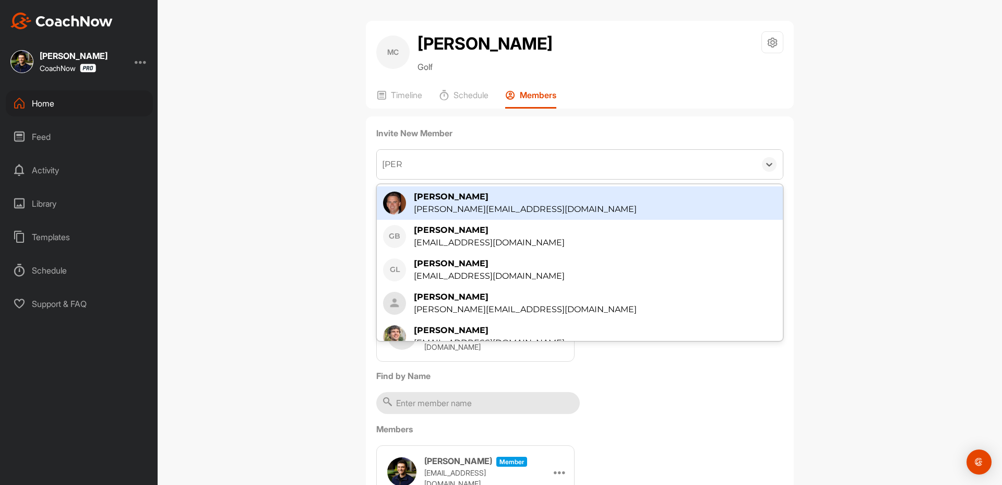
click at [446, 207] on div "[PERSON_NAME][EMAIL_ADDRESS][DOMAIN_NAME]" at bounding box center [525, 209] width 223 height 13
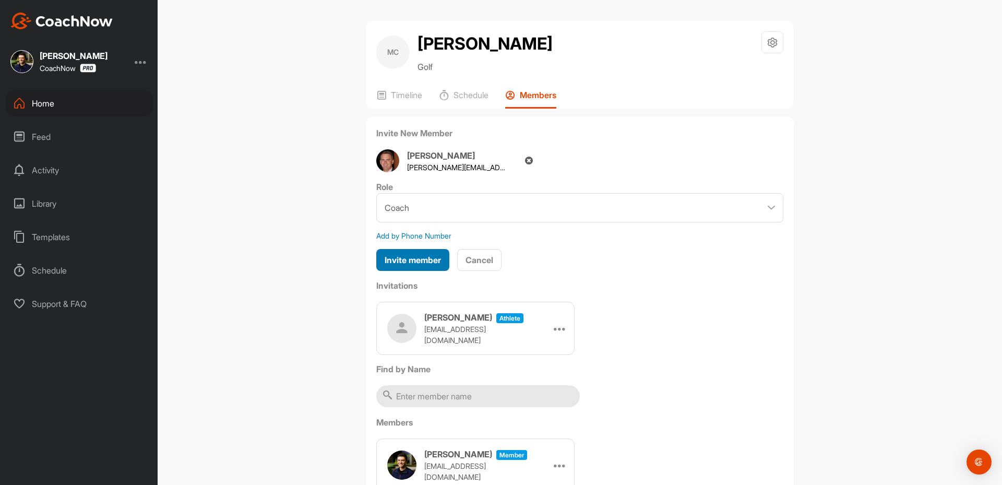
drag, startPoint x: 402, startPoint y: 261, endPoint x: 478, endPoint y: 256, distance: 75.9
click at [403, 261] on span "Invite member" at bounding box center [413, 260] width 56 height 10
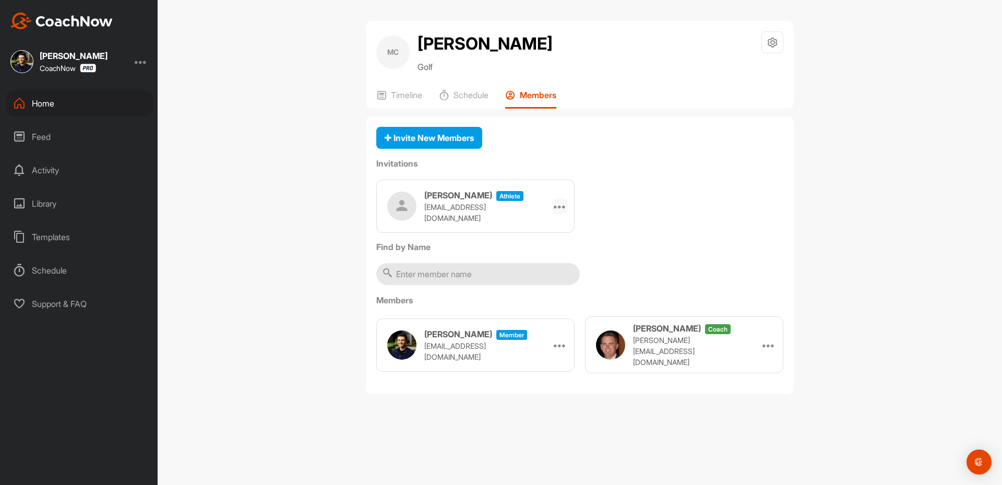
click at [562, 202] on div at bounding box center [560, 206] width 16 height 16
click at [562, 202] on icon at bounding box center [560, 206] width 13 height 13
click at [560, 212] on icon at bounding box center [560, 206] width 13 height 13
click at [535, 303] on li "Copy Link" at bounding box center [540, 300] width 56 height 33
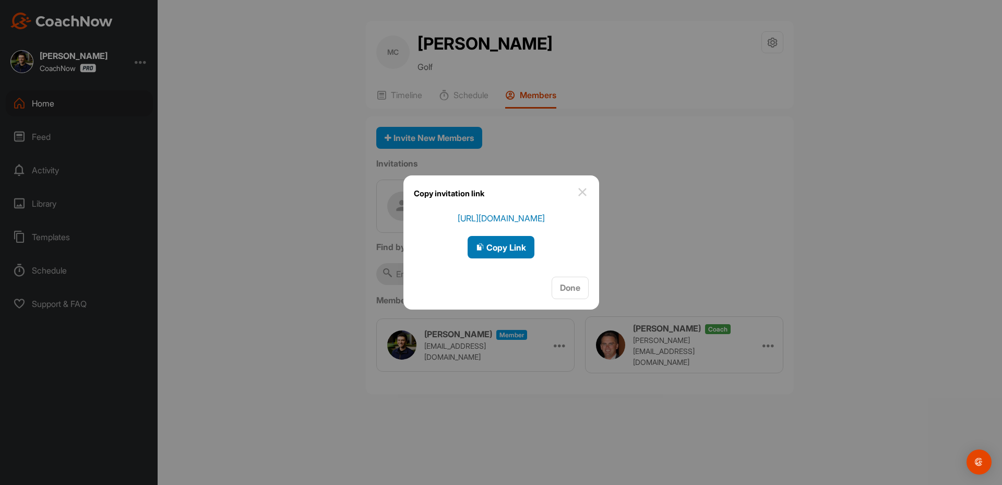
click at [502, 252] on button "Copy Link" at bounding box center [501, 247] width 67 height 22
click at [54, 107] on div at bounding box center [501, 242] width 1002 height 485
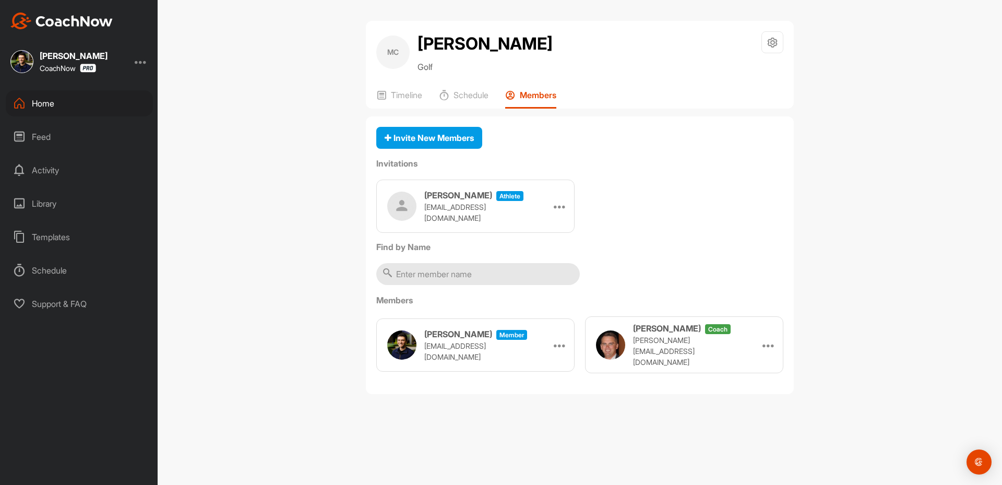
drag, startPoint x: 32, startPoint y: 99, endPoint x: 38, endPoint y: 101, distance: 6.6
click at [38, 101] on div "Home" at bounding box center [79, 103] width 147 height 26
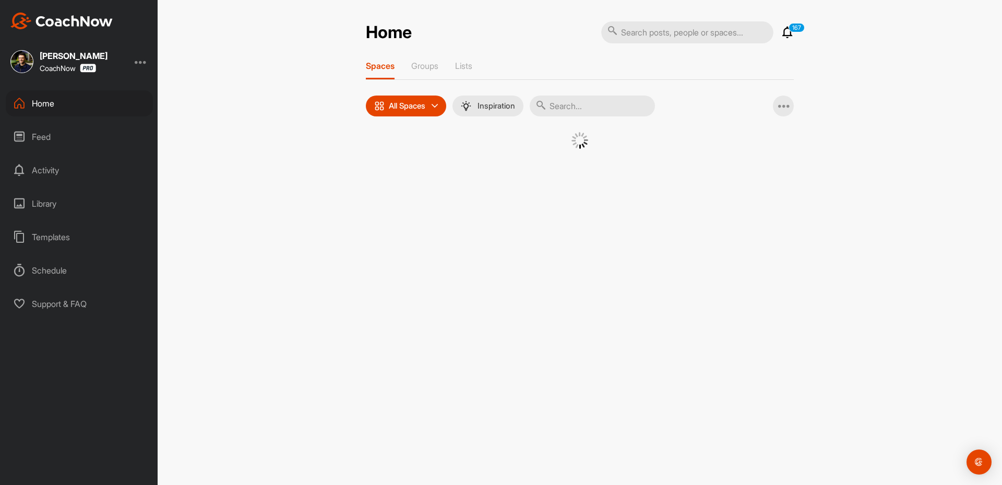
drag, startPoint x: 567, startPoint y: 106, endPoint x: 556, endPoint y: 128, distance: 24.7
click at [561, 118] on div "Spaces Groups Lists All Spaces All spaces SMART LISTS Unanswered by me 15 days …" at bounding box center [580, 118] width 428 height 114
paste input "[PERSON_NAME]"
type input "[PERSON_NAME]"
click at [482, 161] on div "RL" at bounding box center [483, 159] width 54 height 54
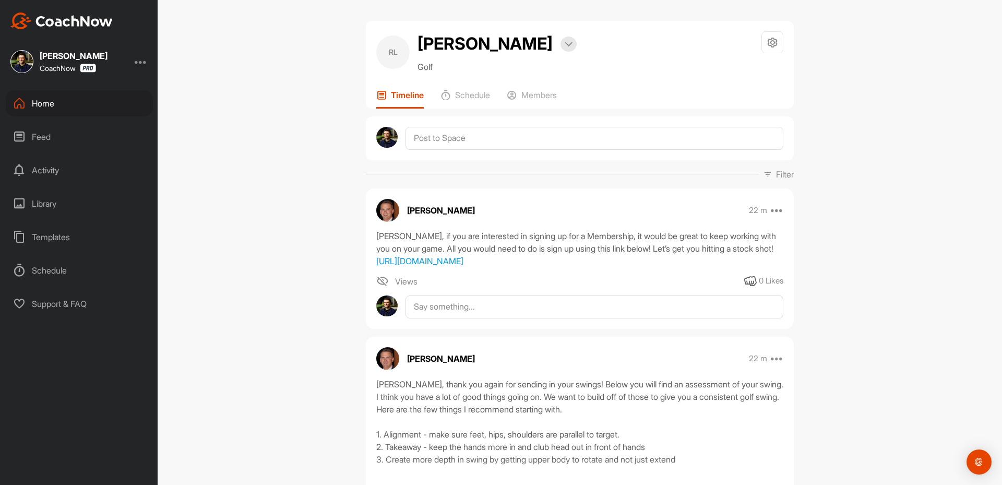
click at [76, 105] on div "Home" at bounding box center [79, 103] width 147 height 26
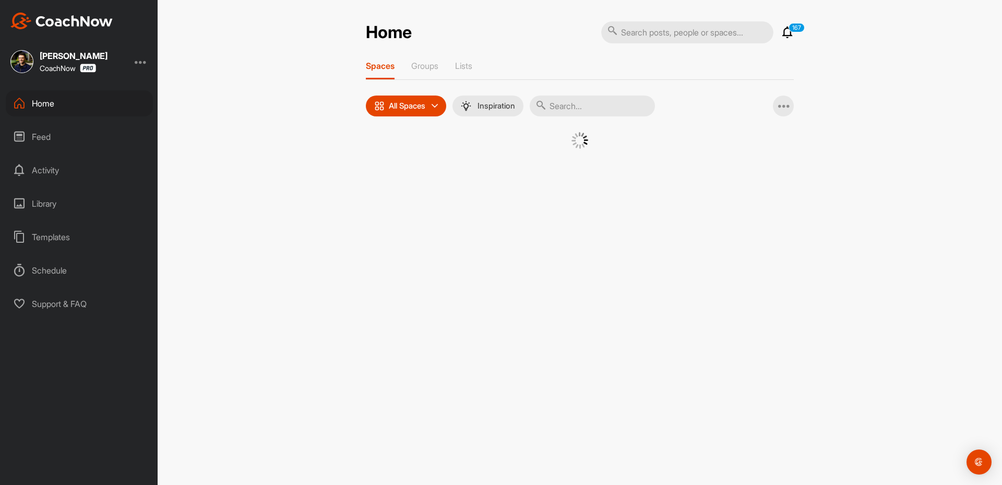
drag, startPoint x: 575, startPoint y: 98, endPoint x: 546, endPoint y: 128, distance: 41.7
click at [565, 112] on input "text" at bounding box center [592, 106] width 125 height 21
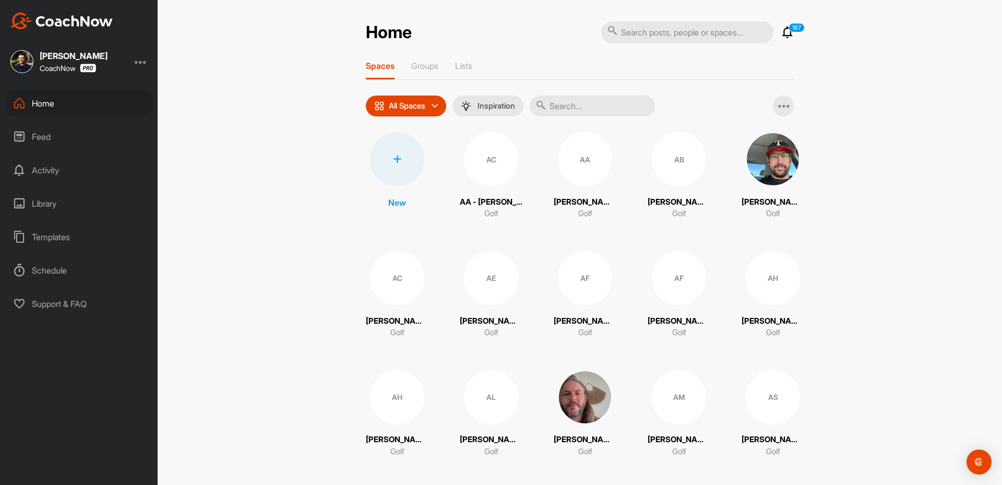
paste input "[PERSON_NAME]"
type input "[PERSON_NAME]"
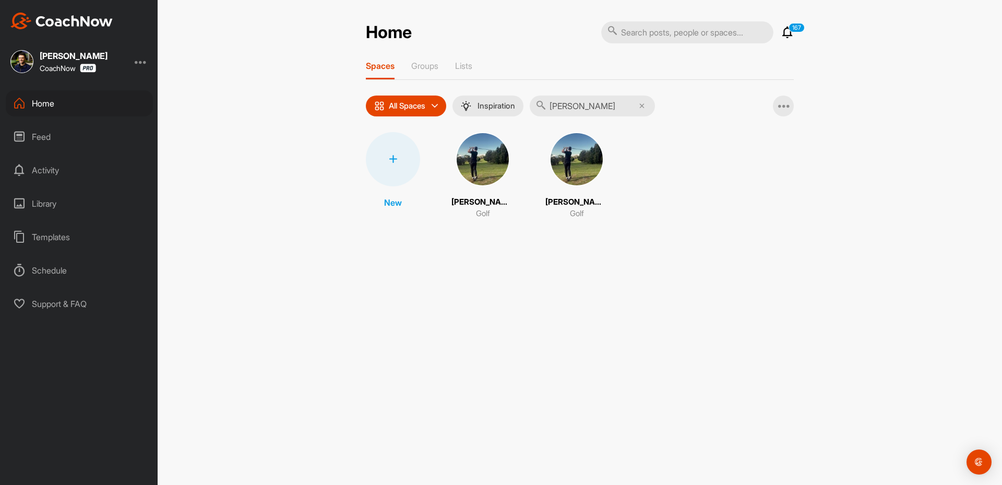
click at [476, 180] on img at bounding box center [483, 159] width 54 height 54
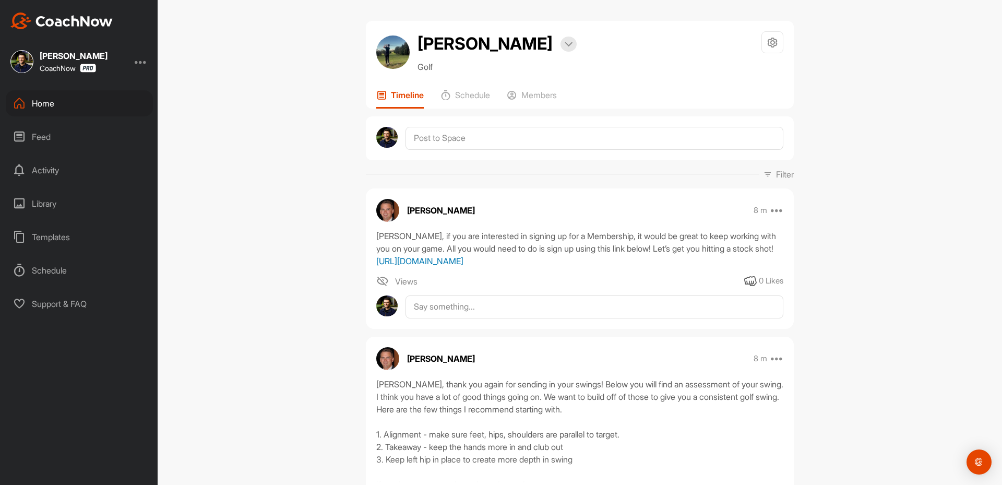
scroll to position [261, 0]
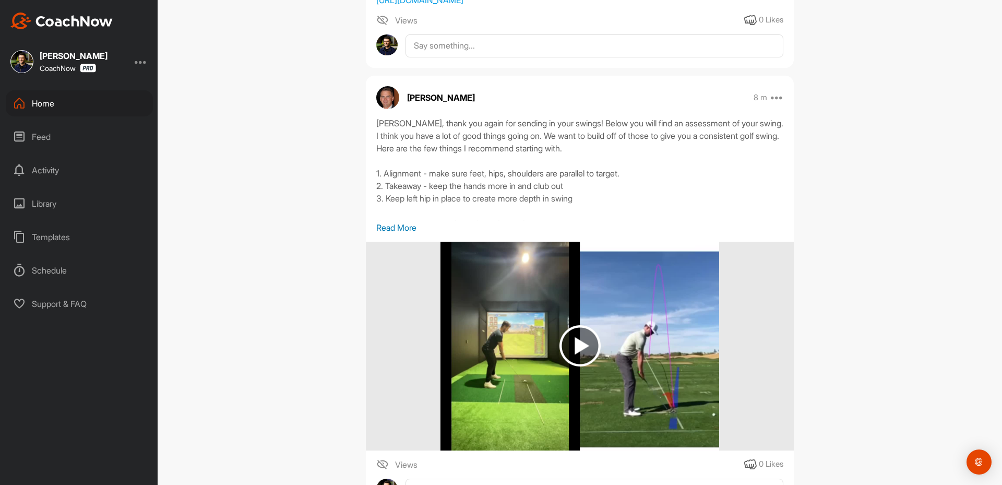
click at [47, 102] on div "Home" at bounding box center [79, 103] width 147 height 26
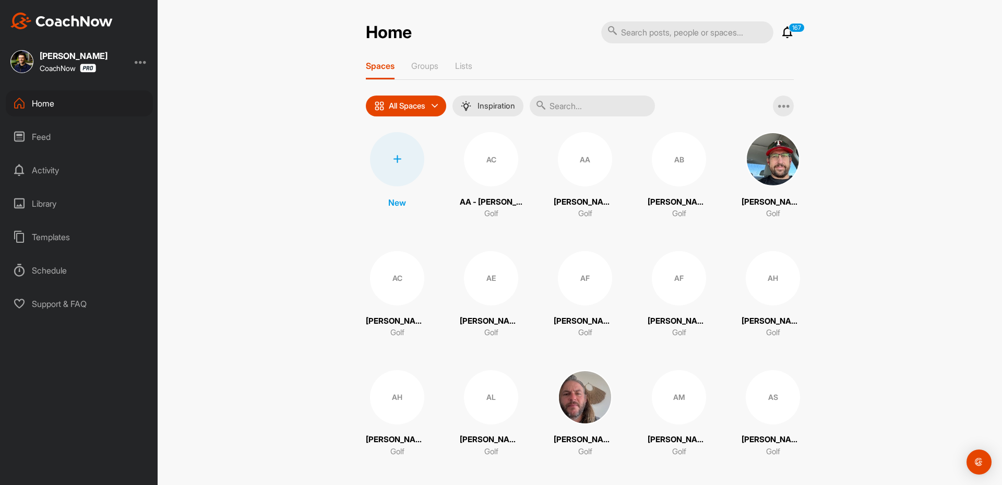
click at [589, 103] on input "text" at bounding box center [592, 106] width 125 height 21
paste input "[PERSON_NAME]"
type input "[PERSON_NAME]"
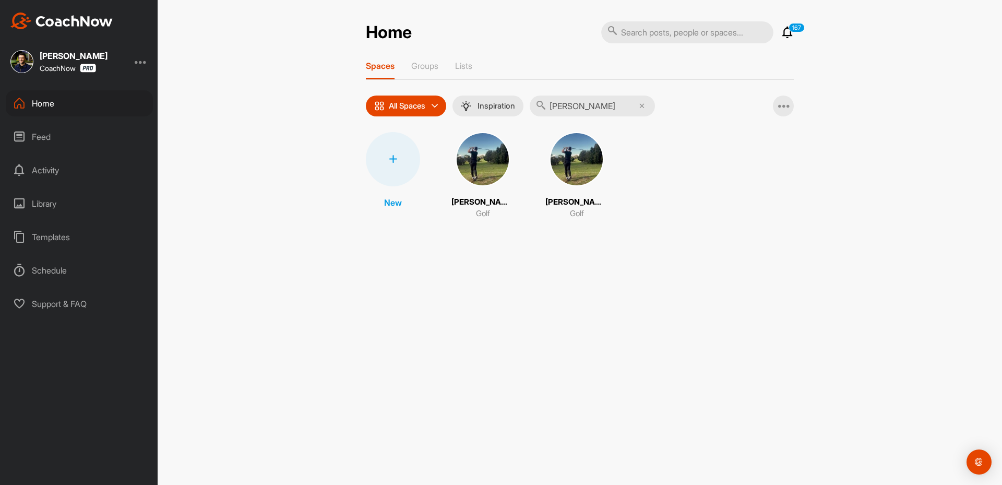
click at [554, 148] on img at bounding box center [577, 159] width 54 height 54
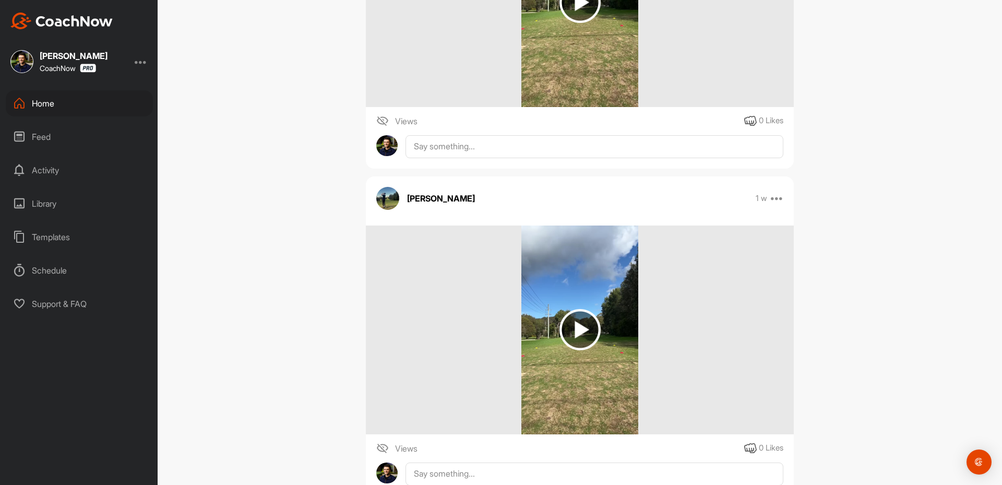
scroll to position [1461, 0]
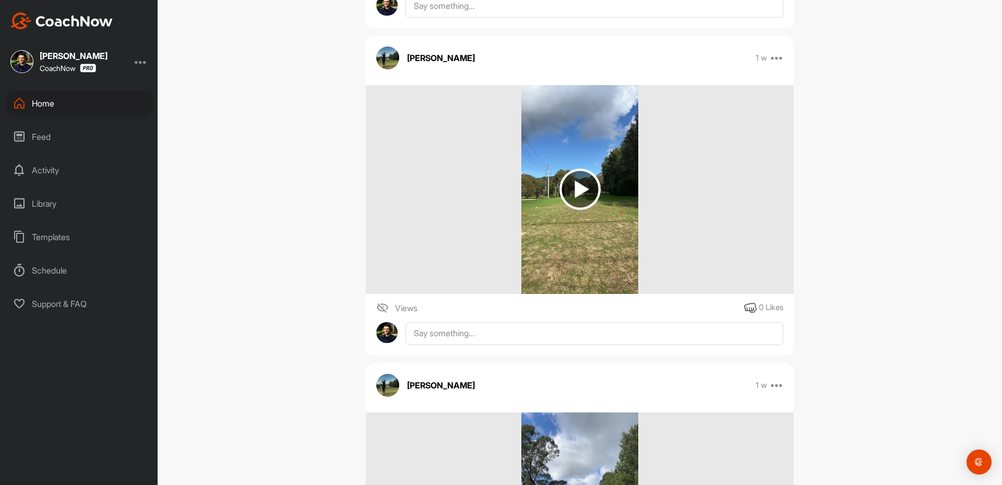
click at [56, 106] on div "Home" at bounding box center [79, 103] width 147 height 26
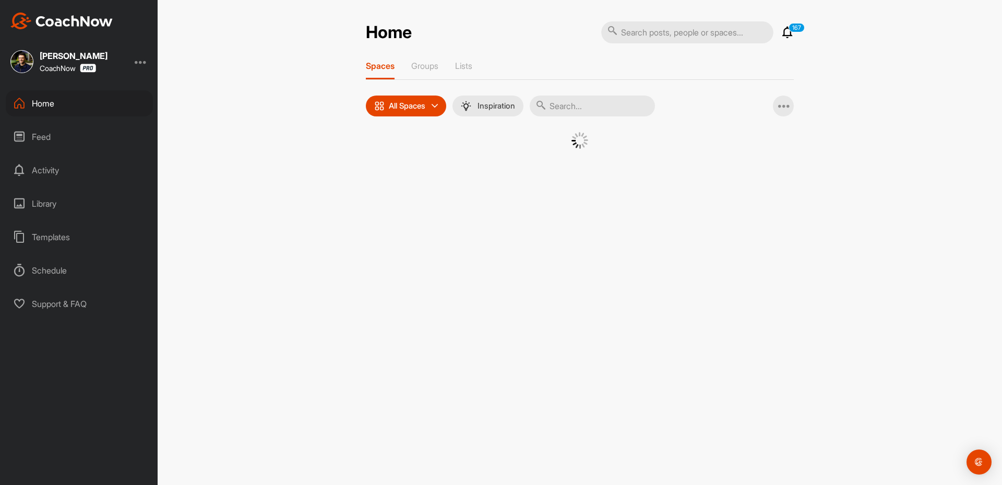
drag, startPoint x: 570, startPoint y: 103, endPoint x: 578, endPoint y: 116, distance: 15.5
click at [570, 103] on input "text" at bounding box center [592, 106] width 125 height 21
paste input "[PERSON_NAME]"
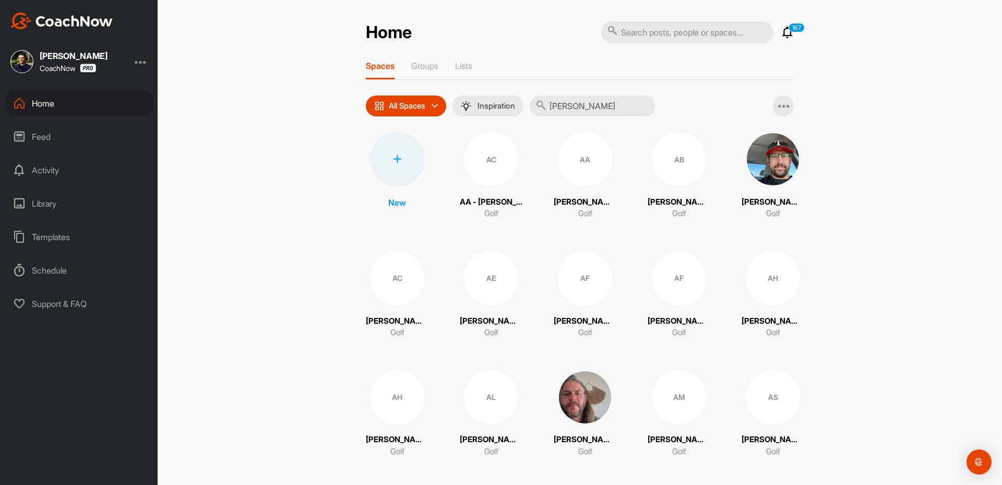
type input "[PERSON_NAME]"
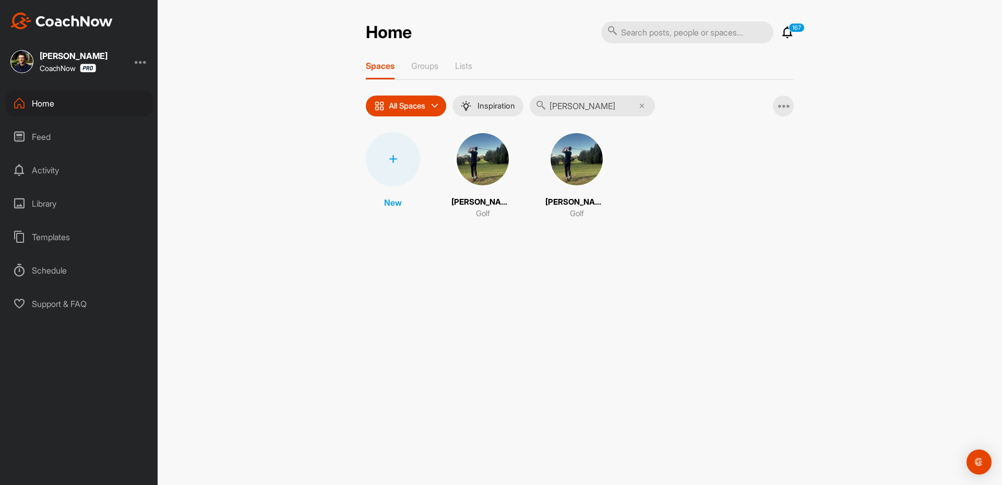
click at [502, 176] on span at bounding box center [483, 159] width 54 height 54
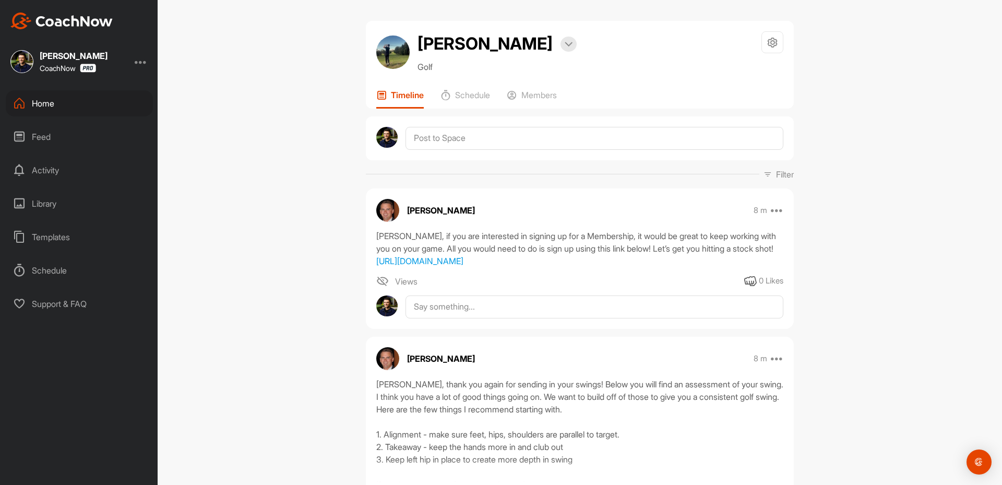
scroll to position [261, 0]
